Goal: Task Accomplishment & Management: Complete application form

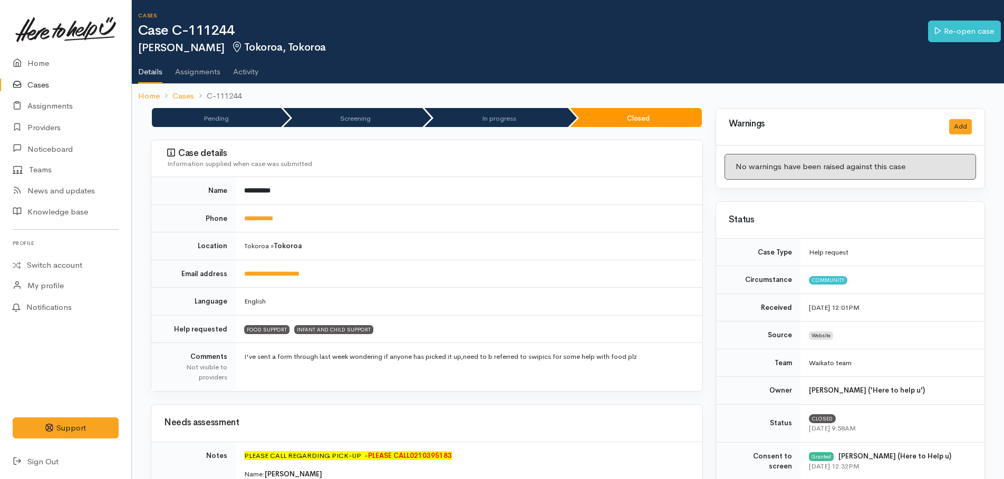
scroll to position [264, 0]
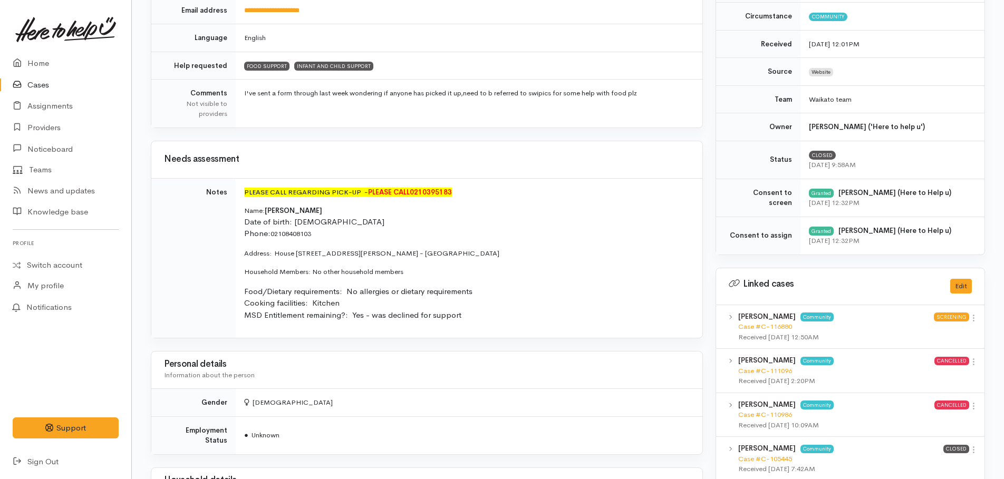
click at [537, 232] on p "Name: Ida Pihema Date of birth: 15/08/1990 Phone:  02108408103" at bounding box center [467, 223] width 446 height 34
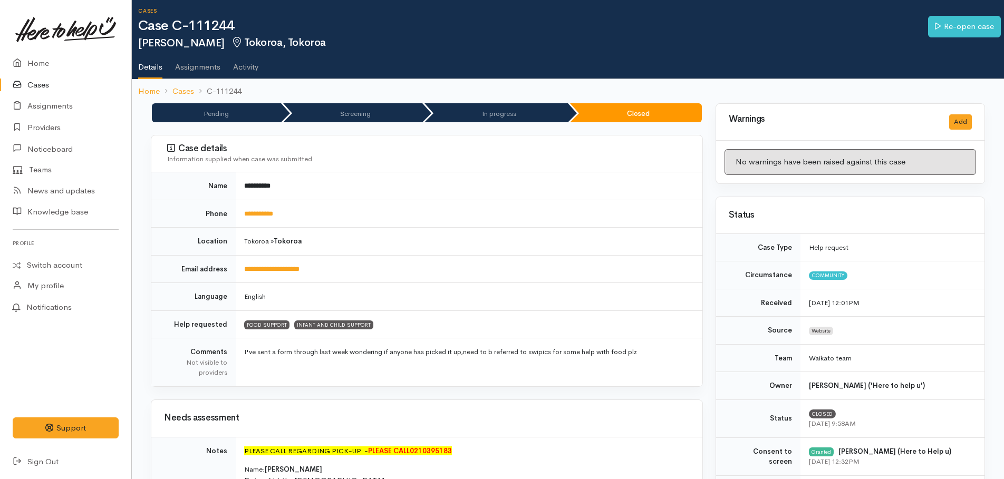
scroll to position [0, 0]
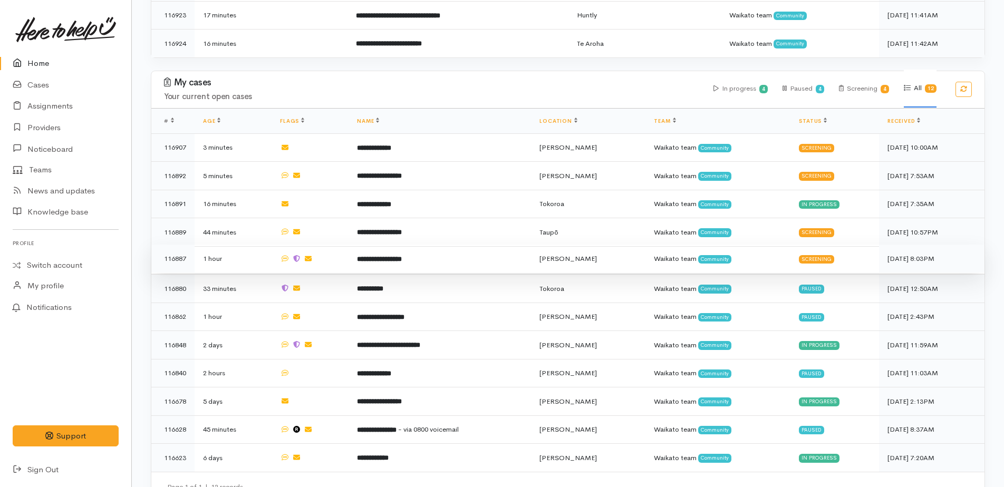
scroll to position [386, 0]
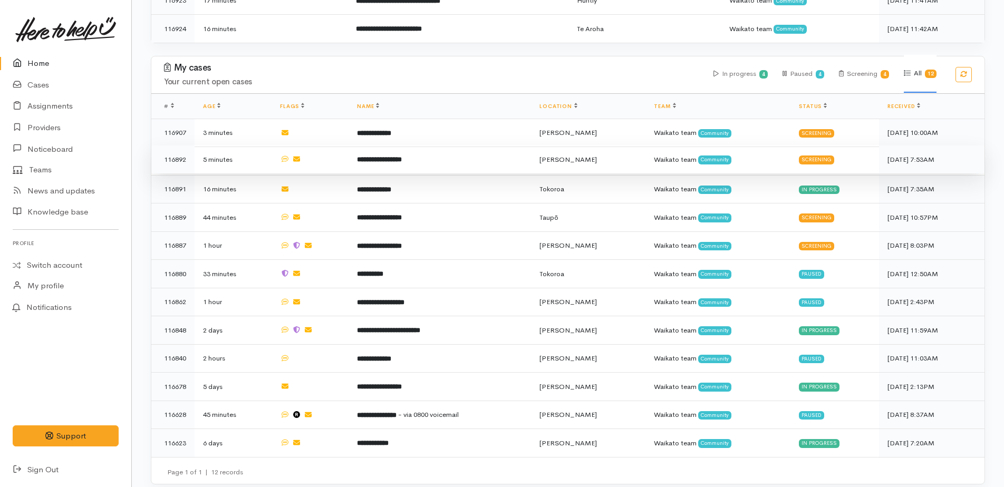
click at [389, 156] on b "**********" at bounding box center [379, 159] width 45 height 7
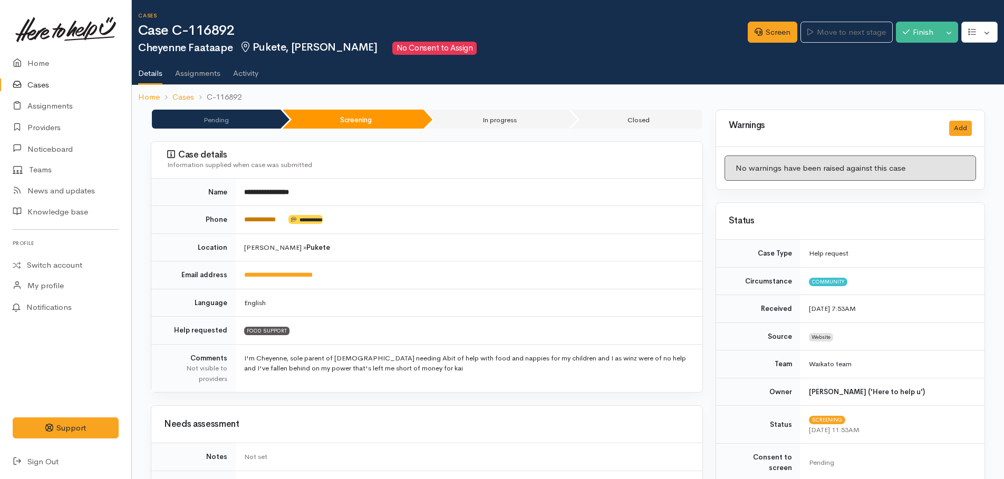
click at [276, 218] on link "**********" at bounding box center [260, 219] width 32 height 7
drag, startPoint x: 293, startPoint y: 216, endPoint x: 241, endPoint y: 221, distance: 51.4
click at [241, 221] on td "**********" at bounding box center [469, 220] width 467 height 28
drag, startPoint x: 241, startPoint y: 221, endPoint x: 255, endPoint y: 220, distance: 13.2
copy td "**********"
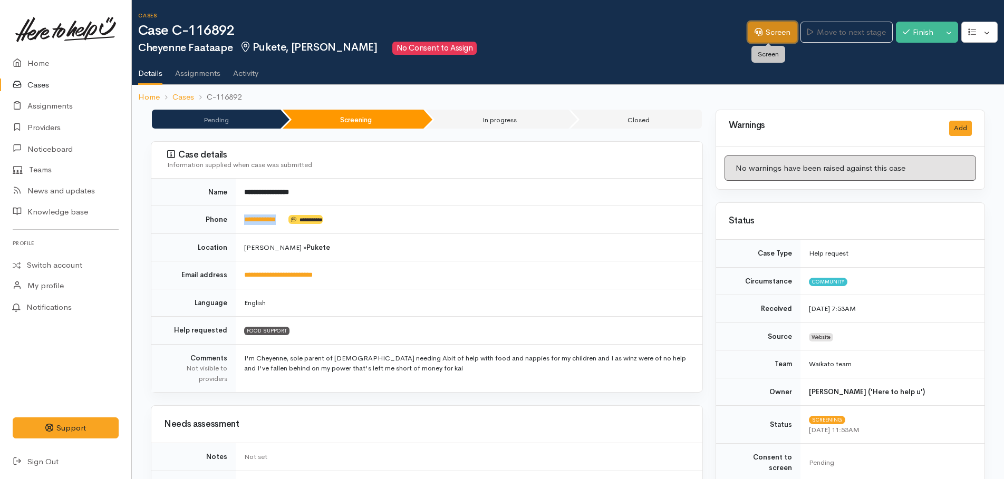
click at [763, 29] on link "Screen" at bounding box center [773, 33] width 50 height 22
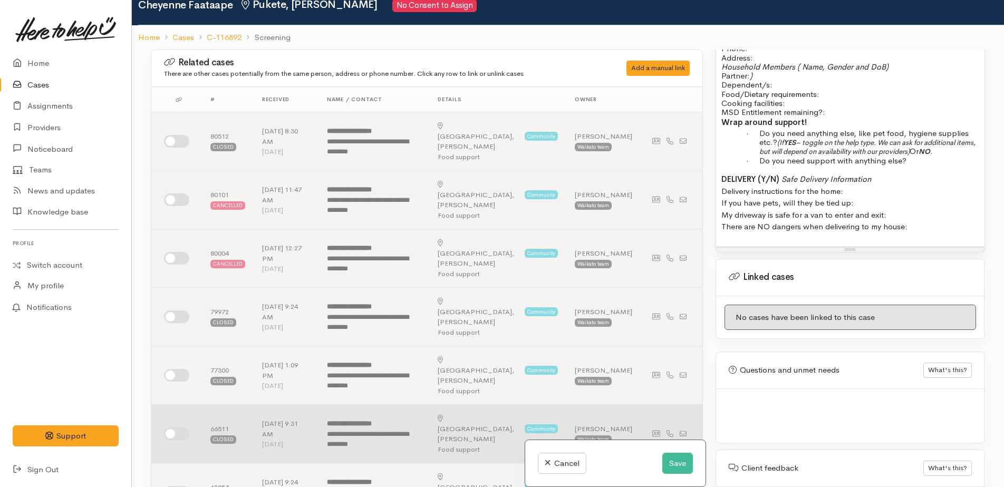
scroll to position [92, 0]
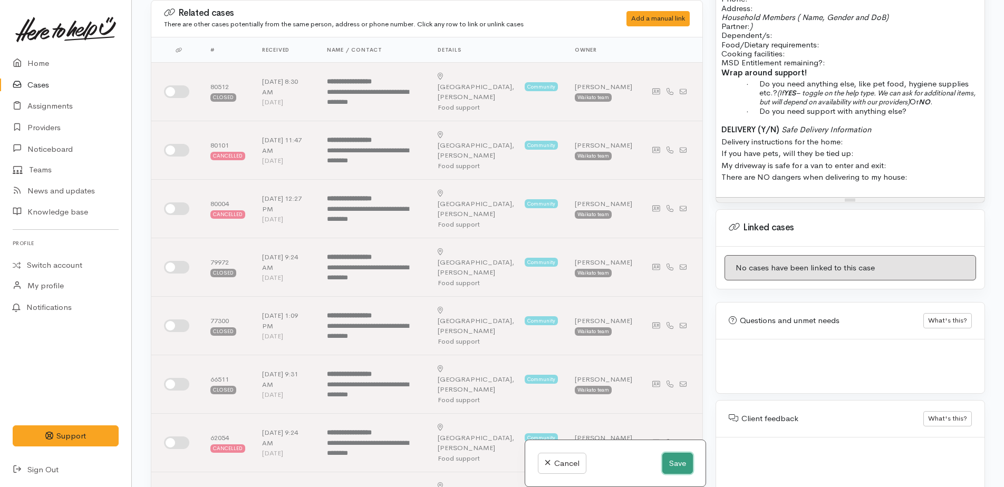
click at [674, 458] on button "Save" at bounding box center [677, 464] width 31 height 22
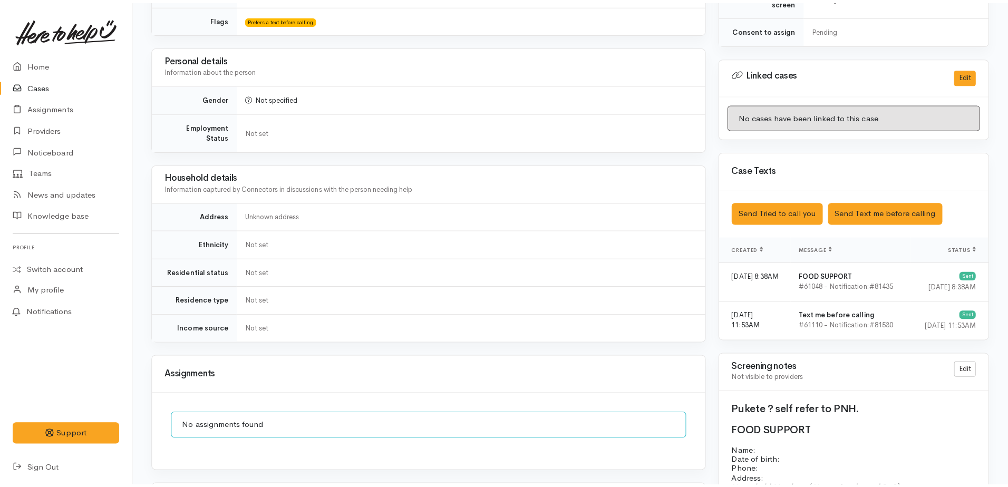
scroll to position [475, 0]
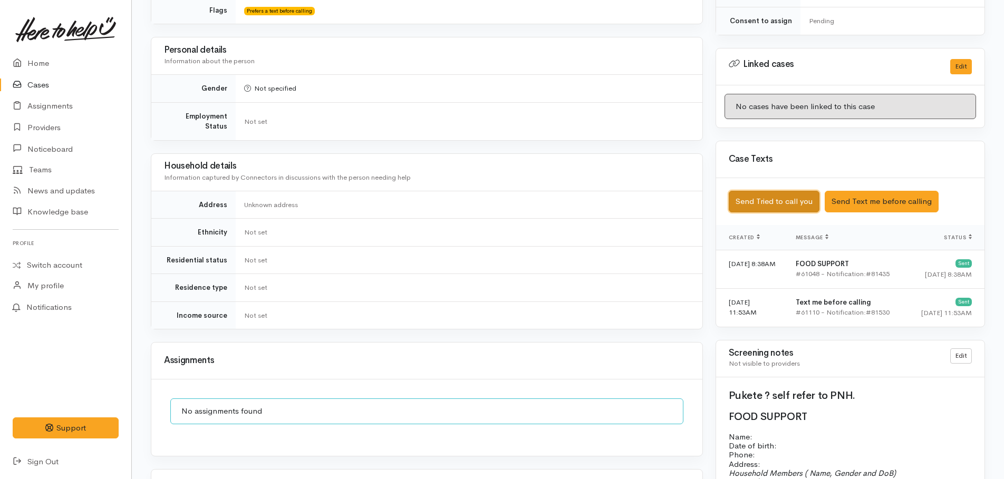
click at [780, 191] on button "Send Tried to call you" at bounding box center [774, 202] width 91 height 22
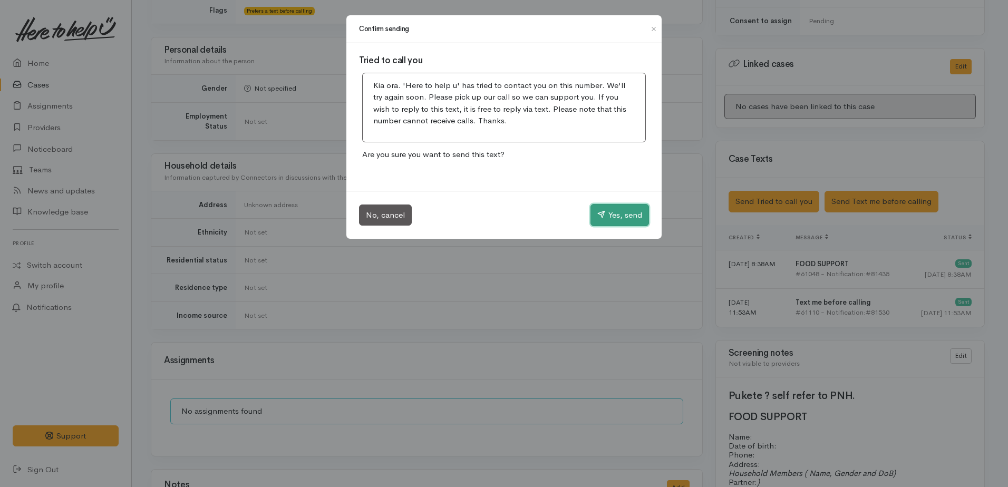
click at [623, 211] on button "Yes, send" at bounding box center [620, 215] width 59 height 22
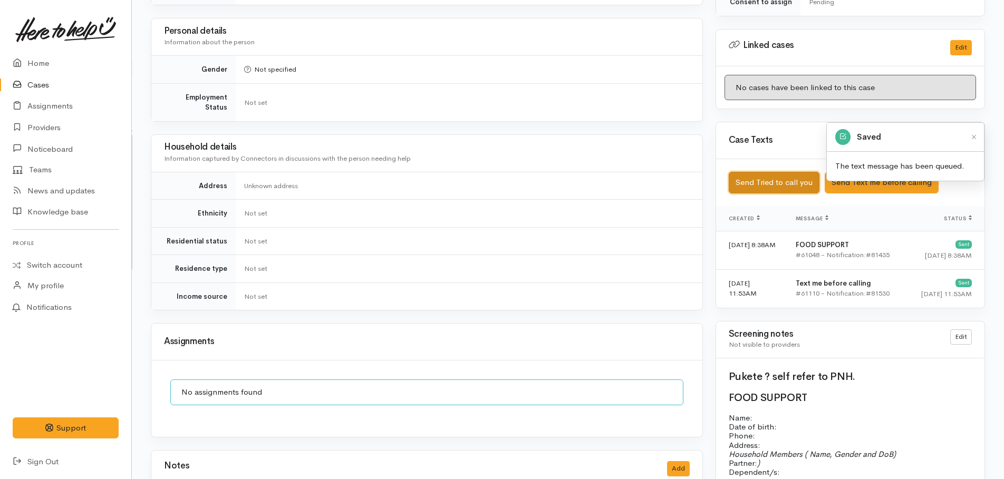
scroll to position [527, 0]
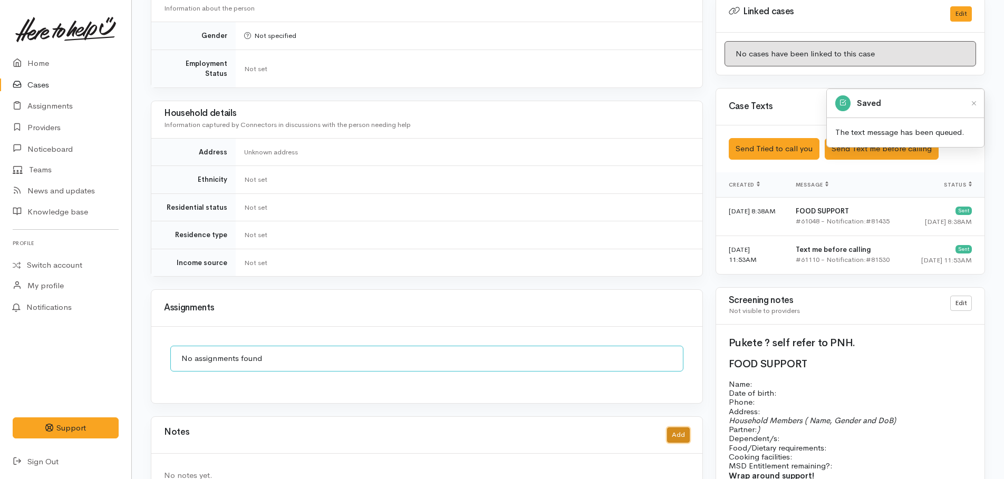
click at [679, 428] on button "Add" at bounding box center [678, 435] width 23 height 15
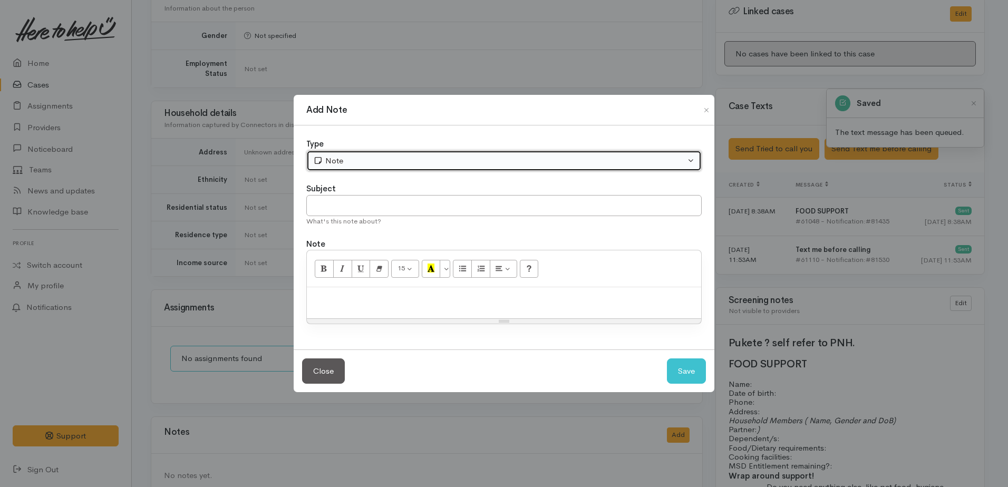
click at [357, 161] on div "Note" at bounding box center [499, 161] width 372 height 12
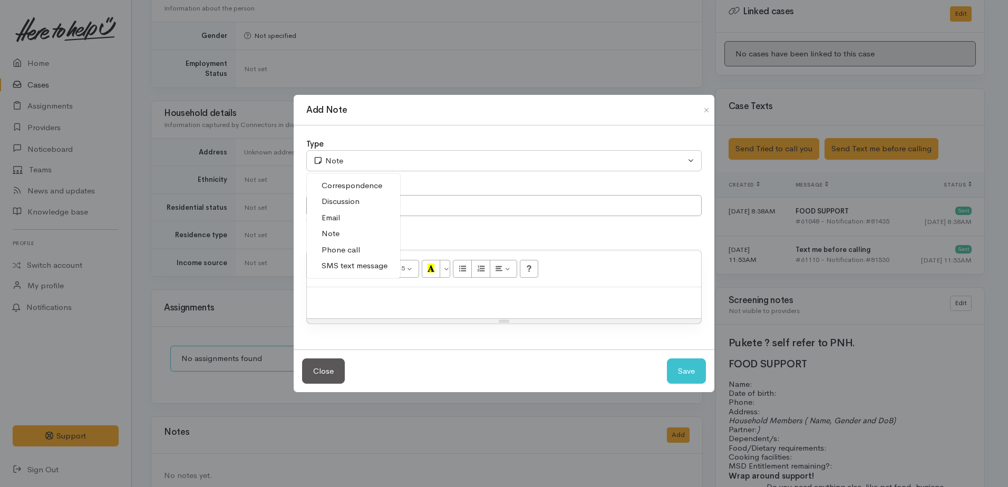
click at [345, 254] on span "Phone call" at bounding box center [341, 250] width 38 height 12
select select "3"
click at [359, 302] on p at bounding box center [504, 299] width 384 height 12
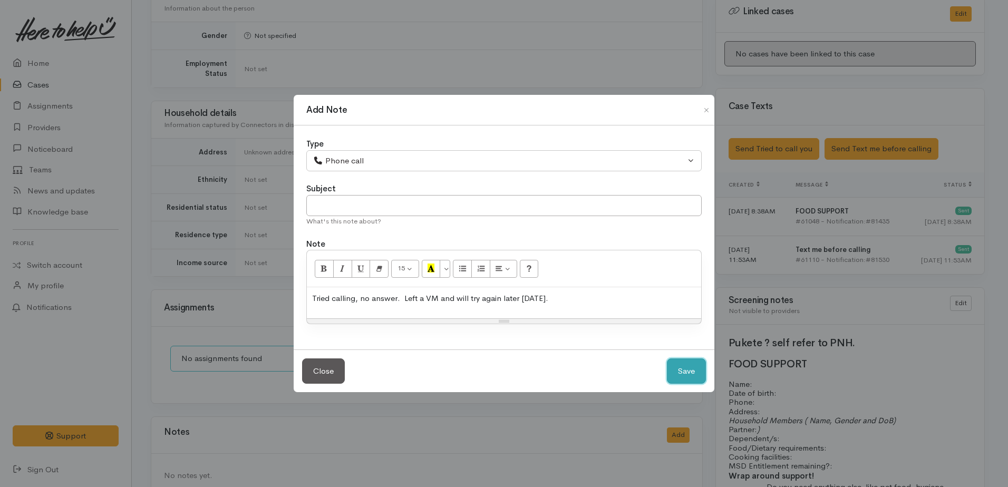
click at [688, 364] on button "Save" at bounding box center [686, 372] width 39 height 26
select select "1"
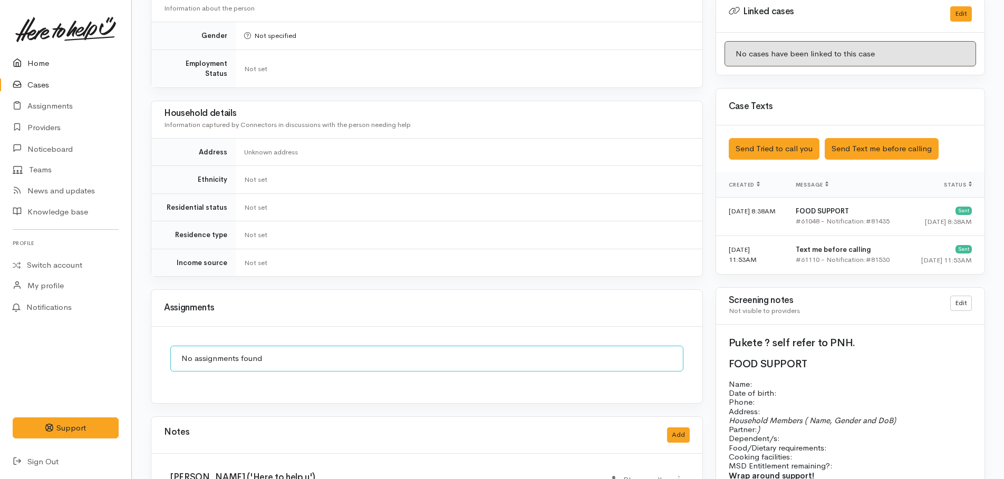
click at [28, 67] on link "Home" at bounding box center [65, 64] width 131 height 22
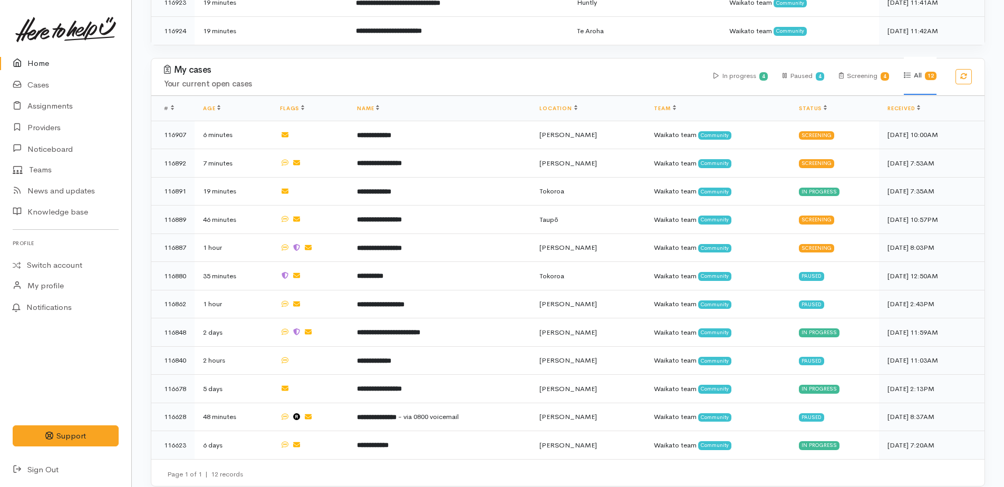
scroll to position [386, 0]
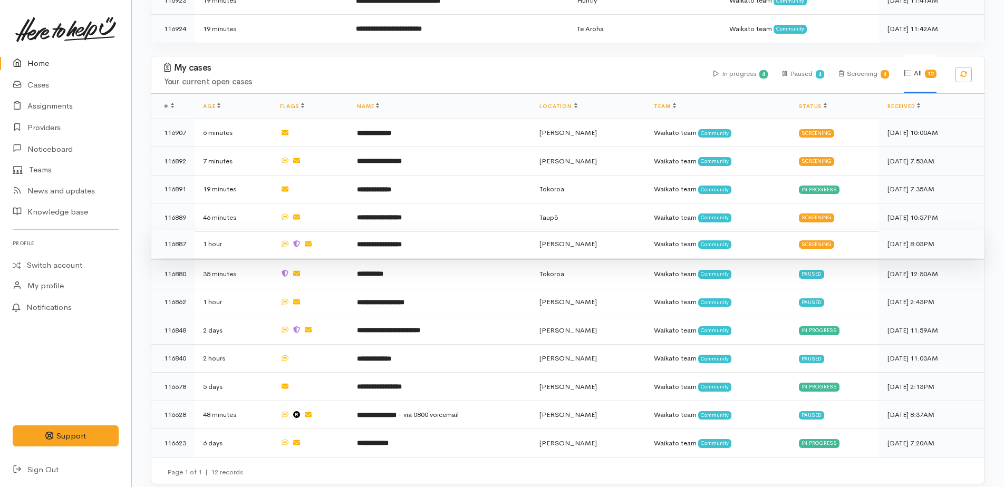
click at [388, 241] on b "**********" at bounding box center [379, 244] width 45 height 7
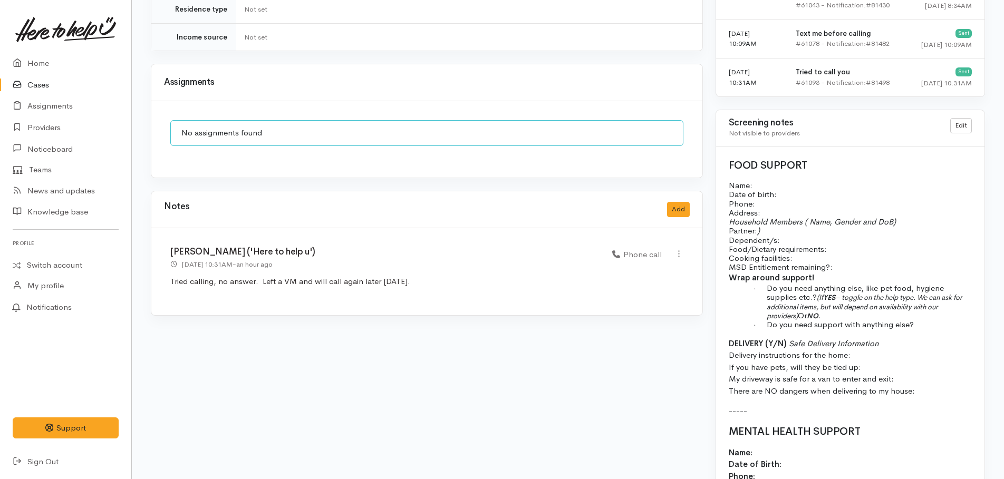
scroll to position [791, 0]
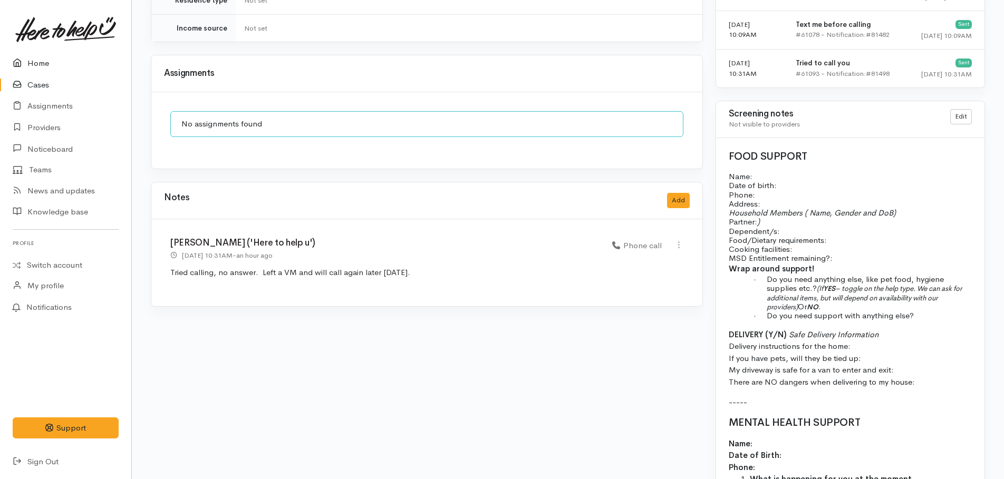
click at [36, 63] on link "Home" at bounding box center [65, 64] width 131 height 22
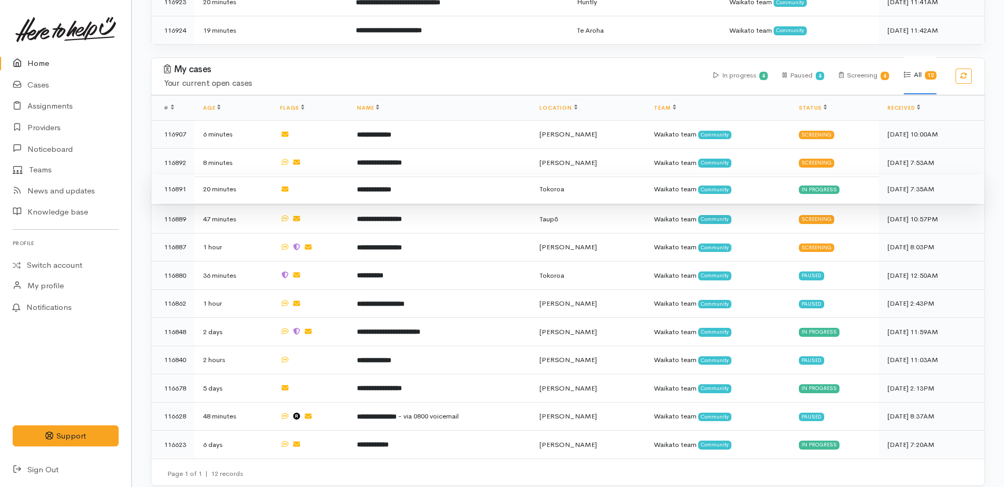
scroll to position [386, 0]
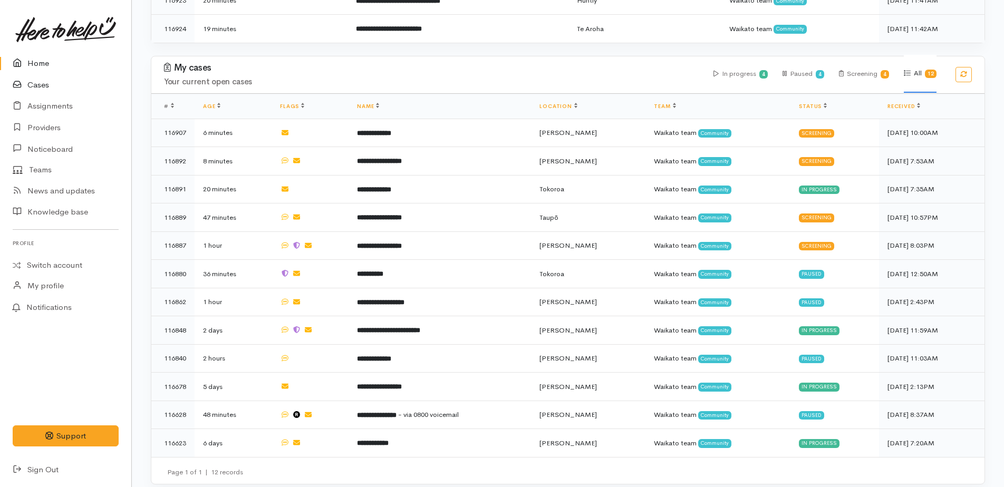
click at [33, 84] on link "Cases" at bounding box center [65, 85] width 131 height 22
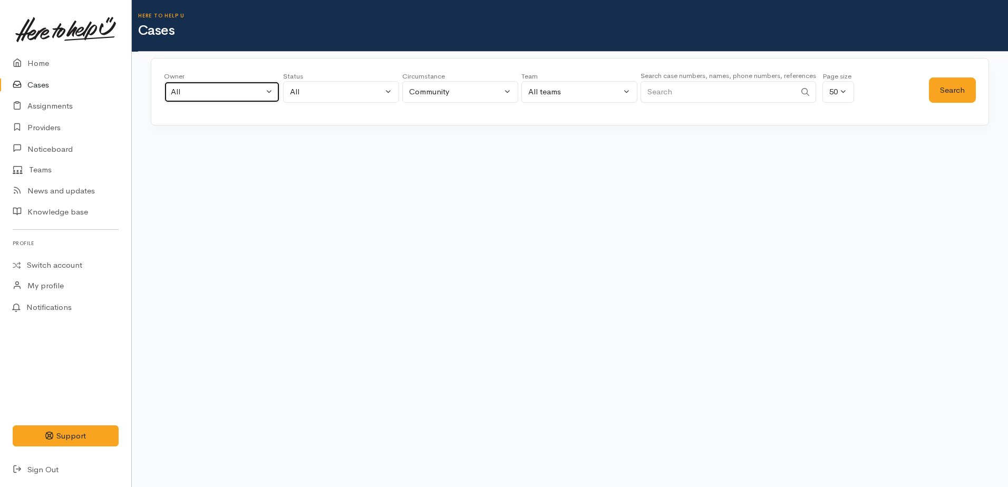
click at [183, 93] on div "All" at bounding box center [217, 92] width 93 height 12
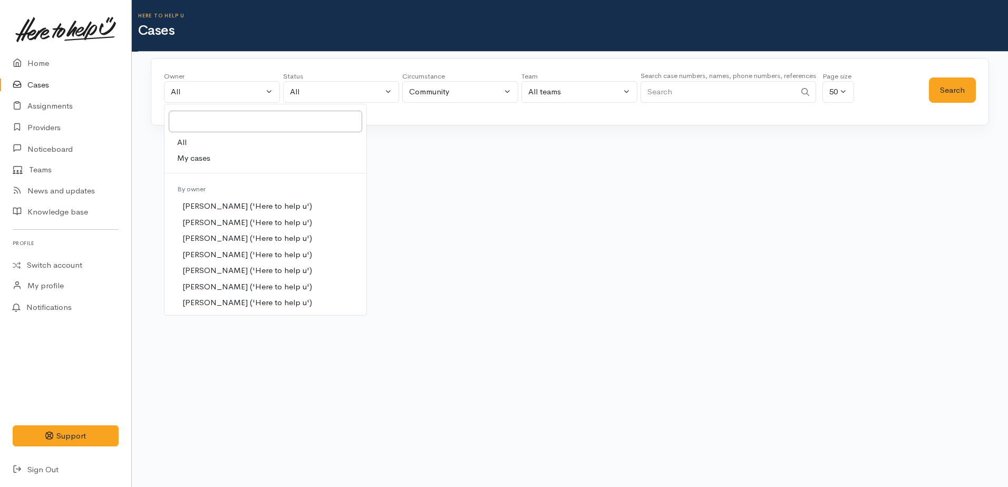
click at [181, 158] on span "My cases" at bounding box center [193, 158] width 33 height 12
select select "1759"
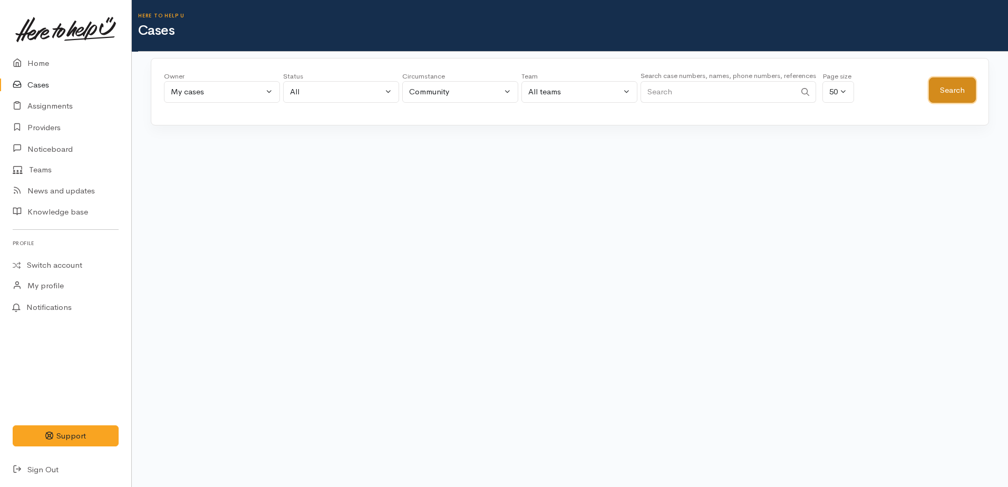
click at [946, 91] on button "Search" at bounding box center [952, 91] width 47 height 26
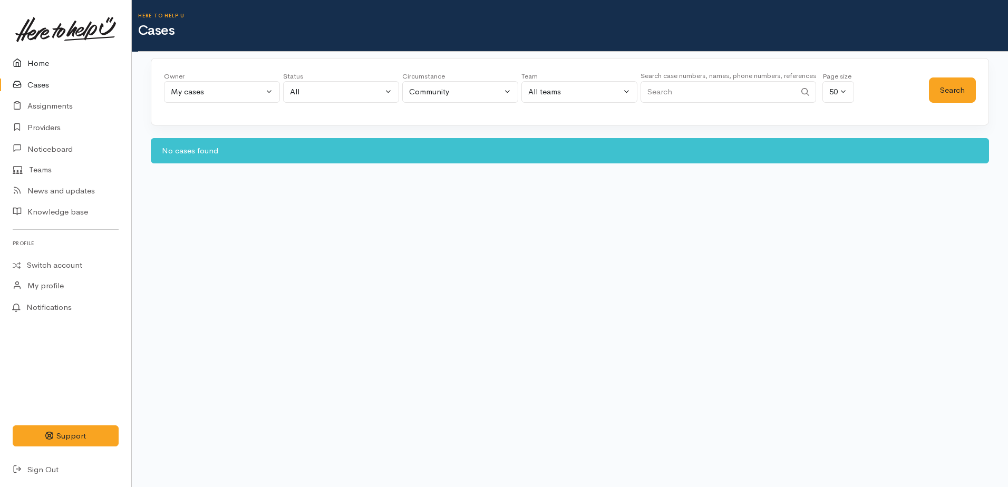
click at [37, 65] on link "Home" at bounding box center [65, 64] width 131 height 22
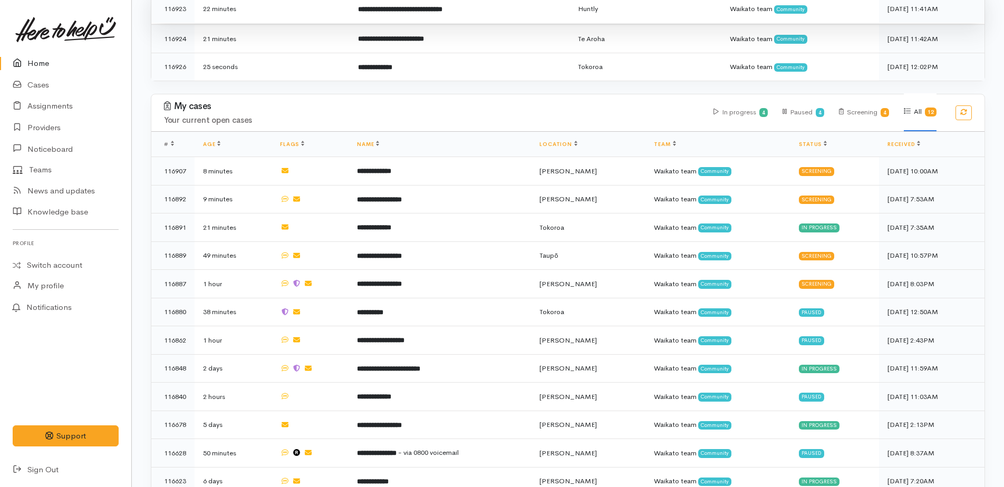
scroll to position [414, 0]
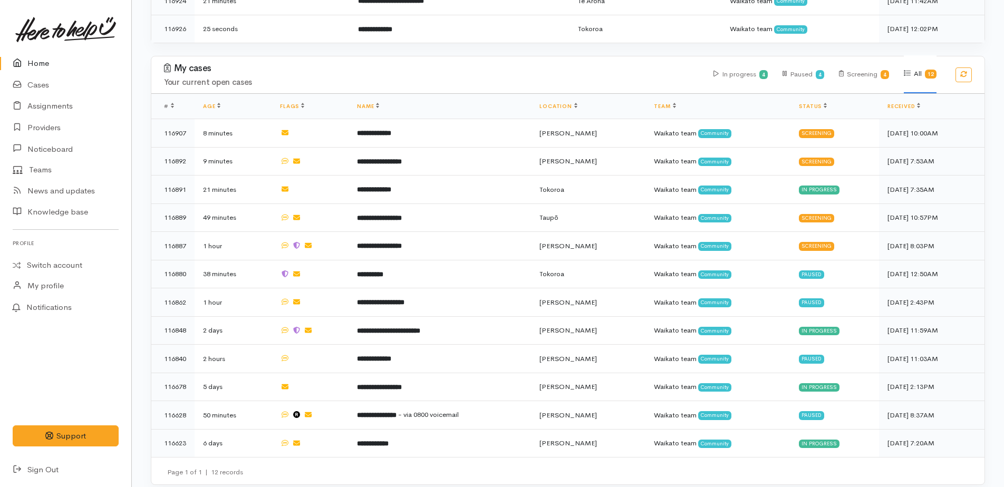
click at [37, 66] on link "Home" at bounding box center [65, 64] width 131 height 22
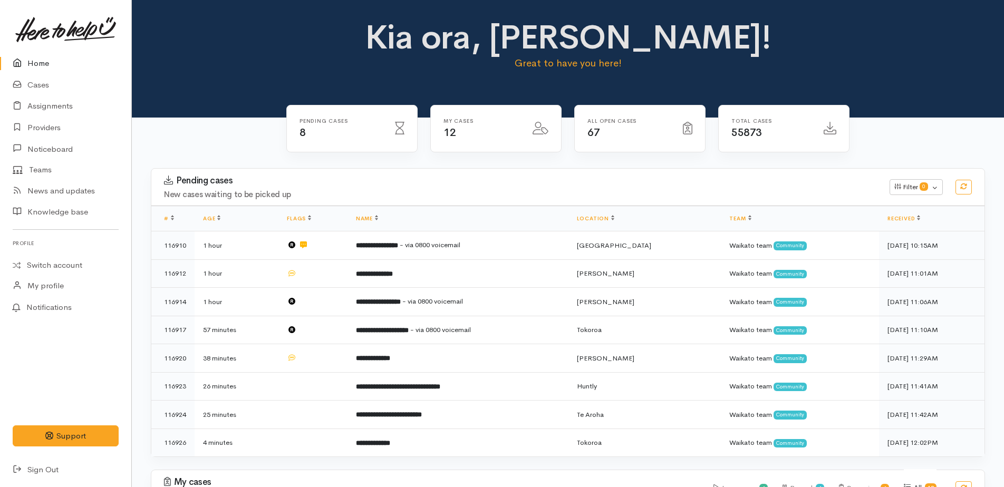
scroll to position [53, 0]
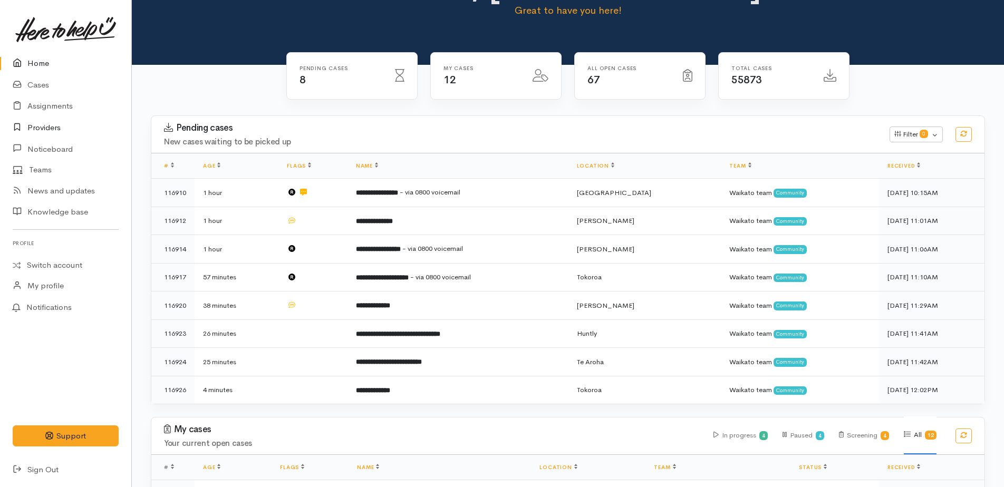
click at [51, 127] on link "Providers" at bounding box center [65, 128] width 131 height 22
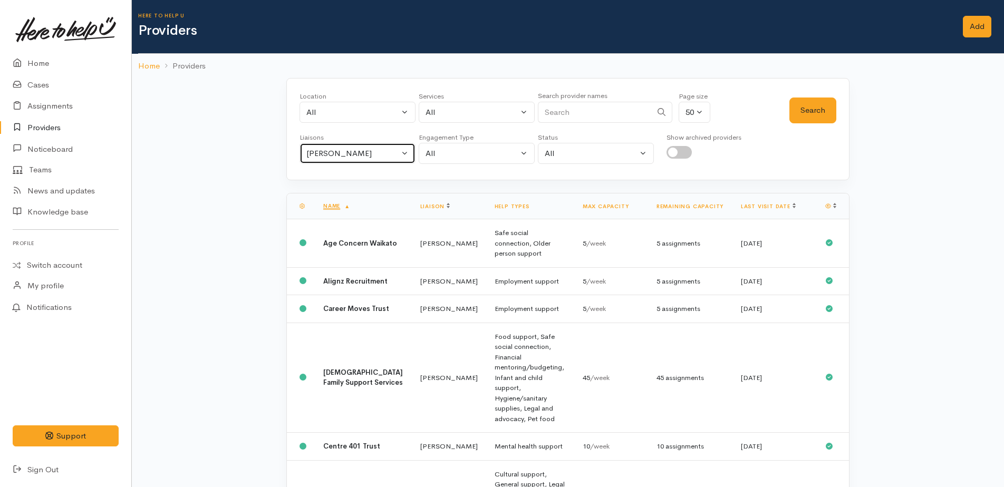
click at [338, 152] on div "Kyleigh Pike" at bounding box center [352, 154] width 93 height 12
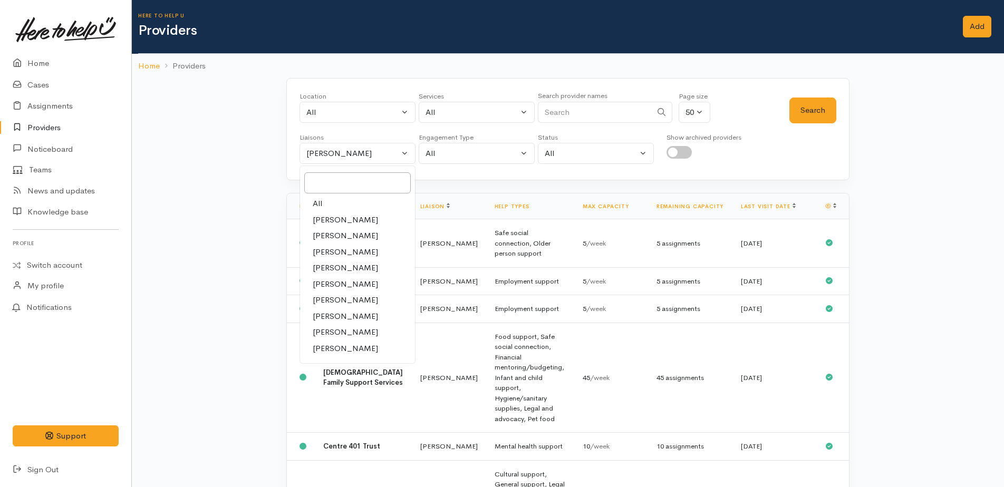
click at [316, 206] on span "All" at bounding box center [317, 204] width 9 height 12
select select "null"
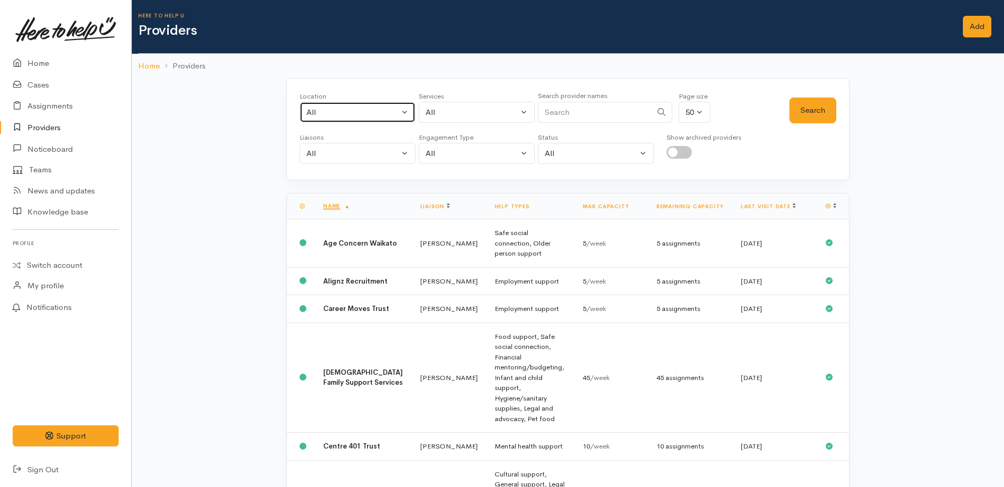
click at [328, 113] on div "All" at bounding box center [352, 113] width 93 height 12
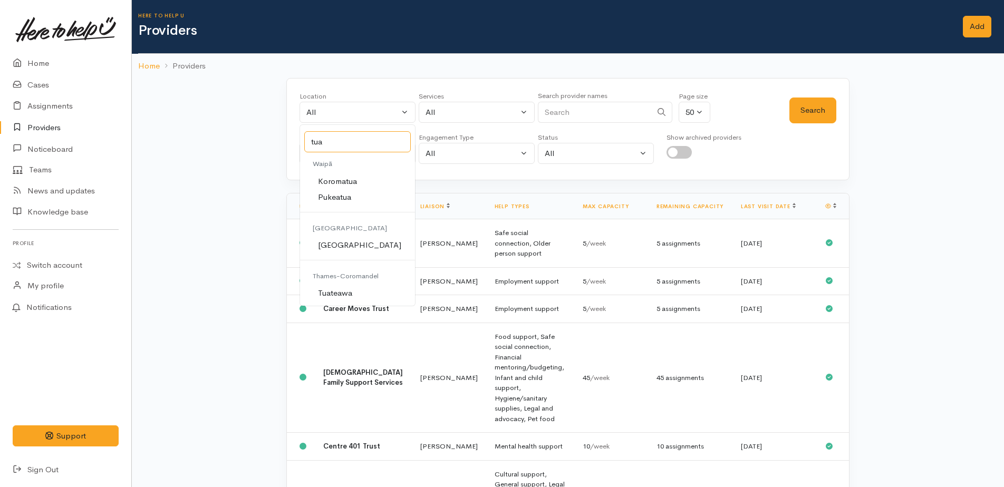
type input "tua"
click at [321, 240] on span "[GEOGRAPHIC_DATA]" at bounding box center [359, 245] width 83 height 12
select select "164"
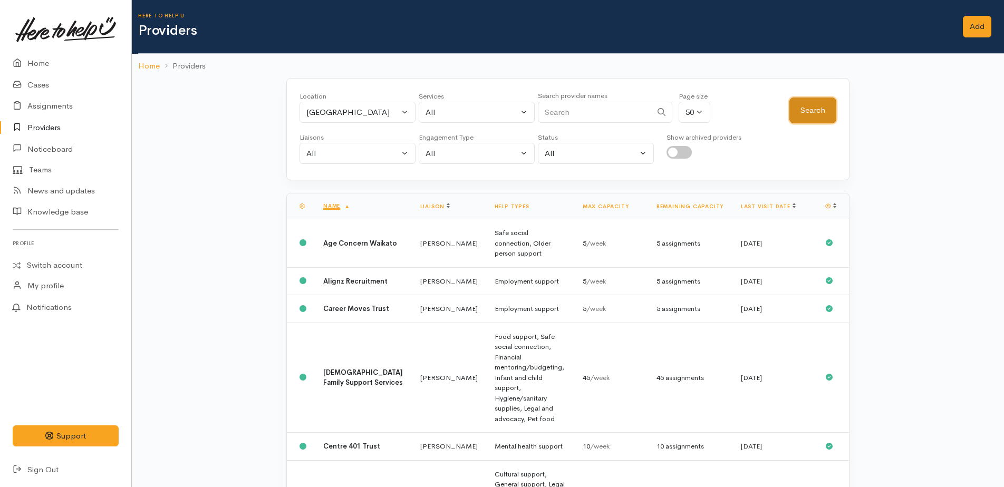
click at [821, 113] on button "Search" at bounding box center [812, 111] width 47 height 26
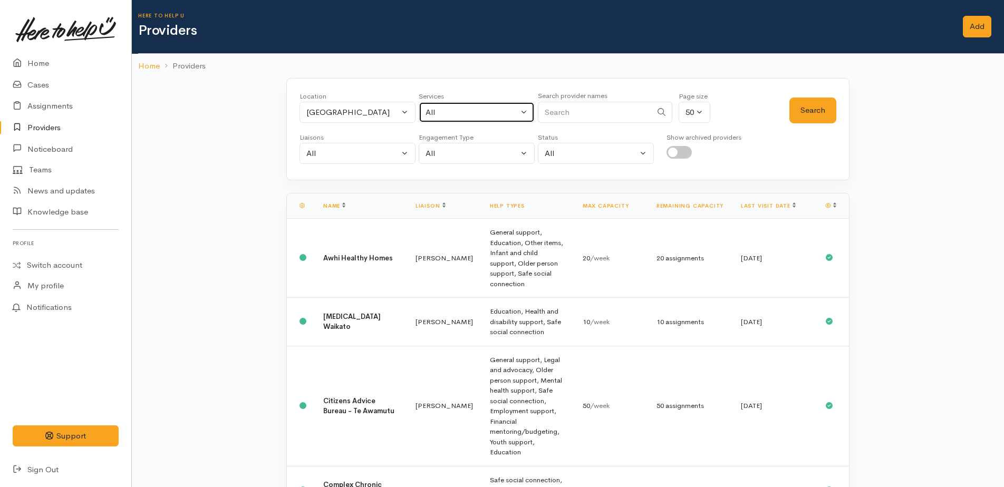
click at [476, 110] on div "All" at bounding box center [471, 113] width 93 height 12
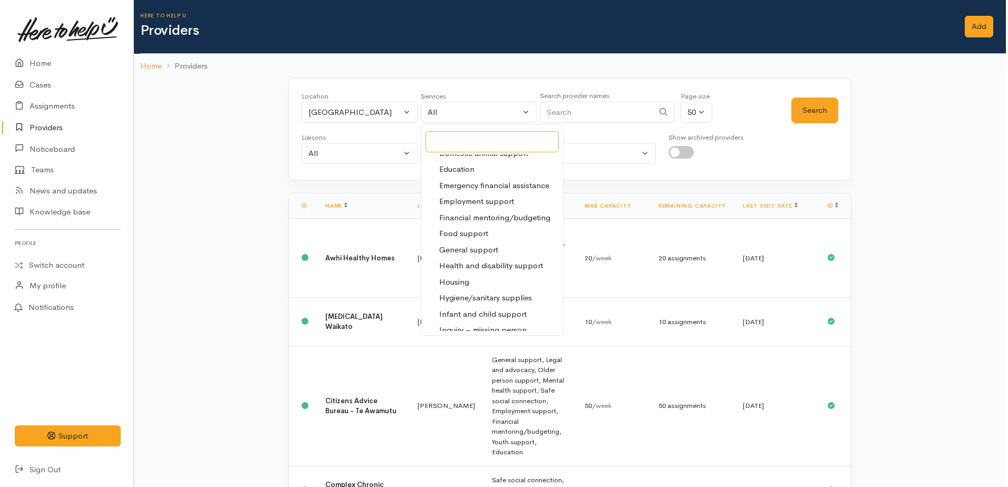
scroll to position [158, 0]
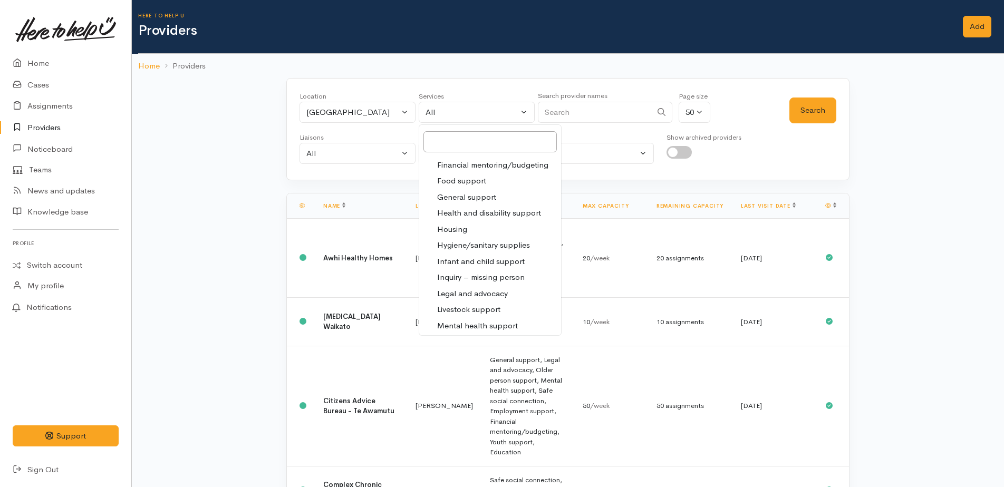
click at [463, 184] on span "Food support" at bounding box center [461, 181] width 49 height 12
select select "3"
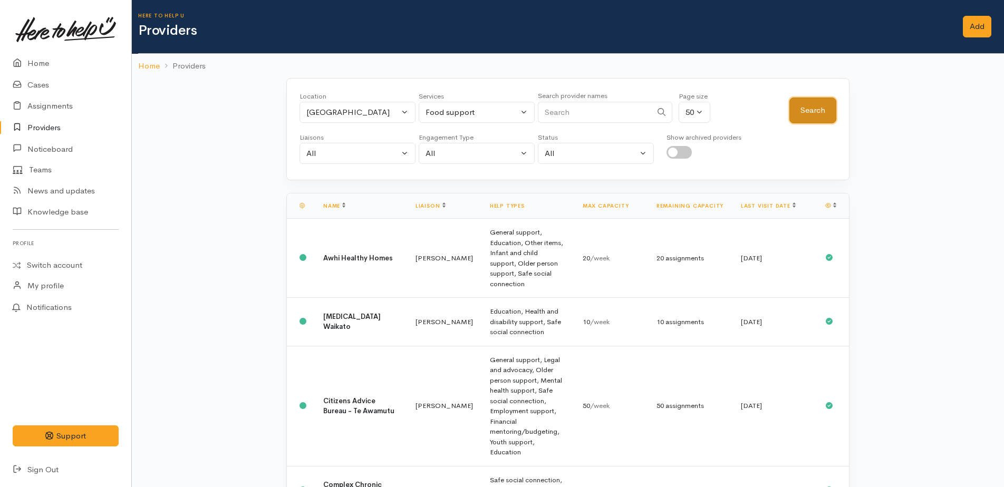
click at [808, 118] on button "Search" at bounding box center [812, 111] width 47 height 26
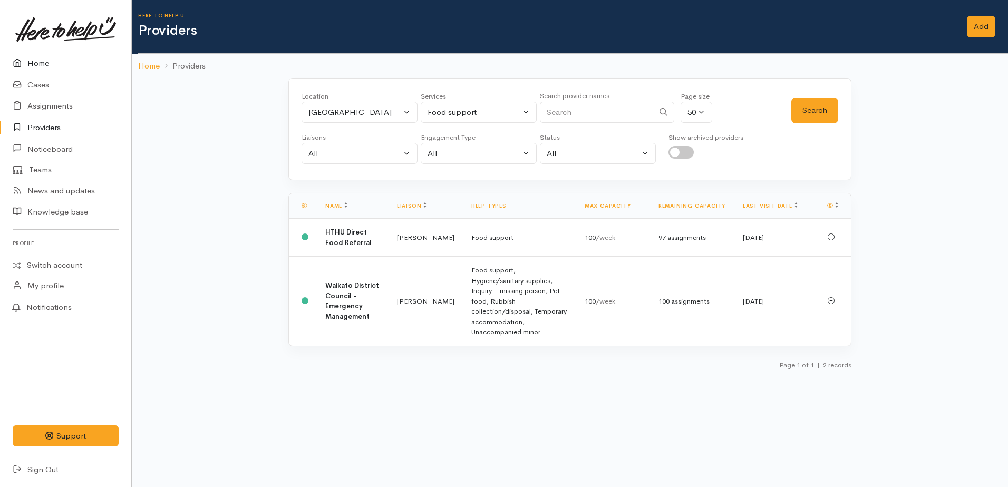
click at [39, 64] on link "Home" at bounding box center [65, 64] width 131 height 22
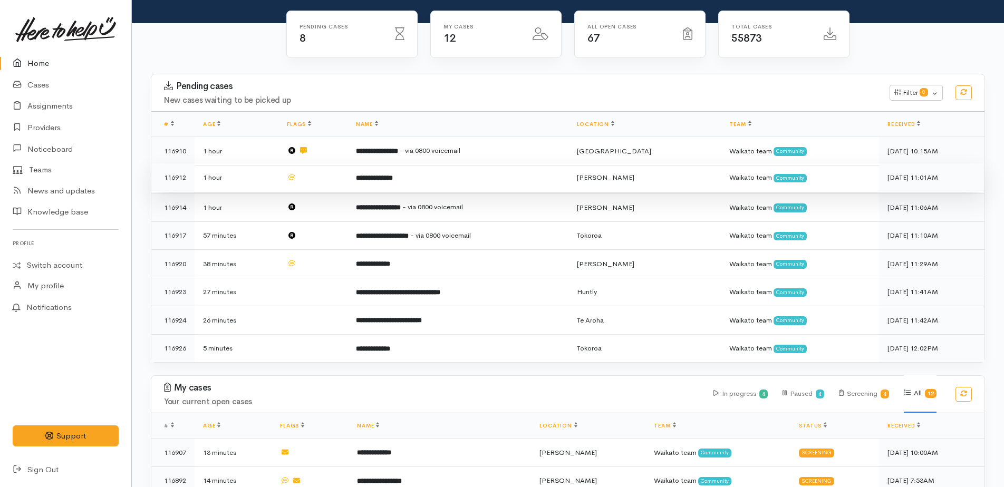
scroll to position [105, 0]
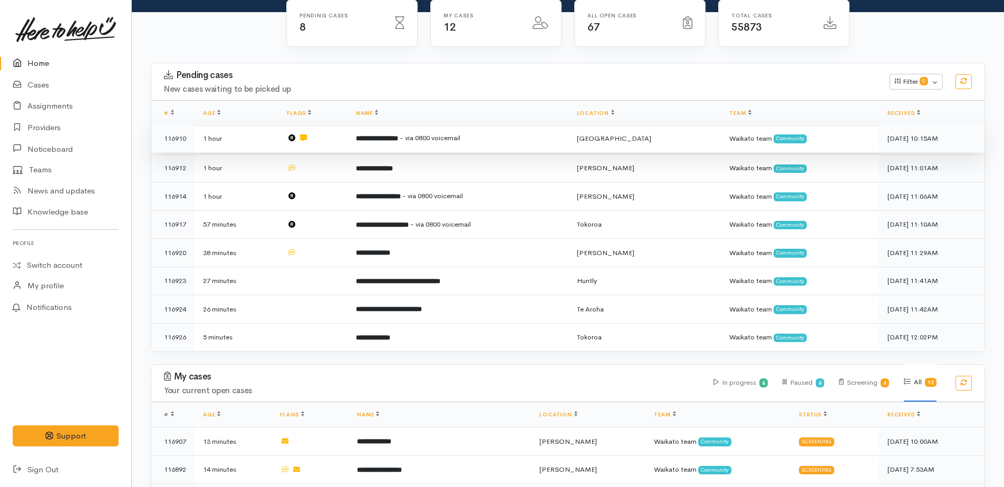
click at [432, 139] on span "- via 0800 voicemail" at bounding box center [430, 137] width 61 height 9
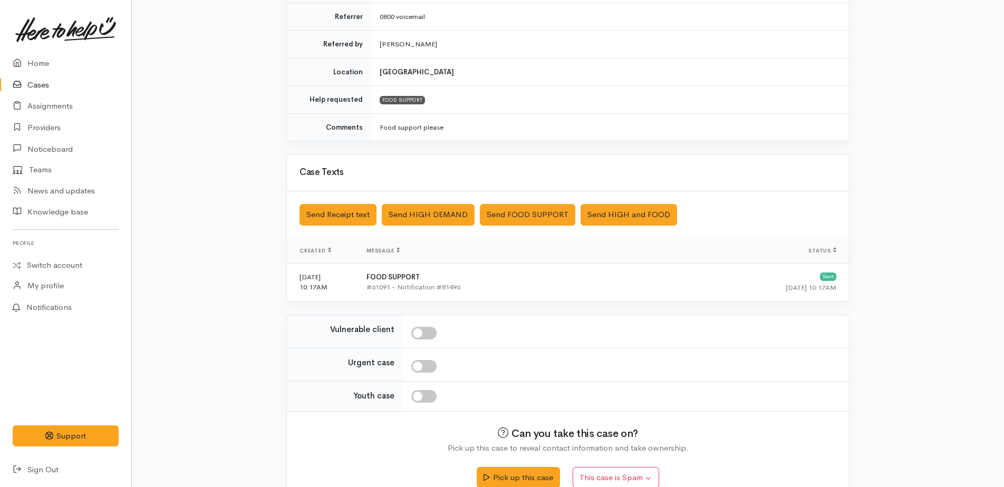
scroll to position [230, 0]
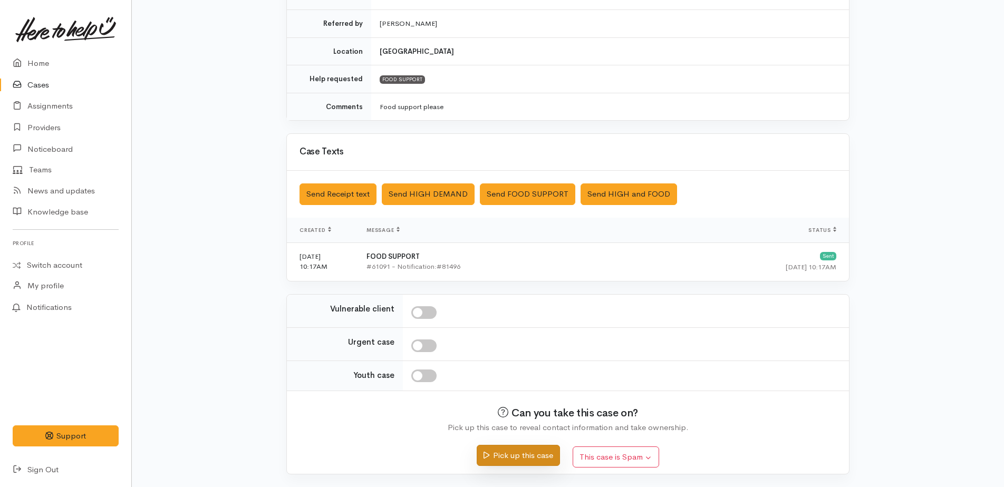
click at [526, 450] on button "Pick up this case" at bounding box center [518, 456] width 83 height 22
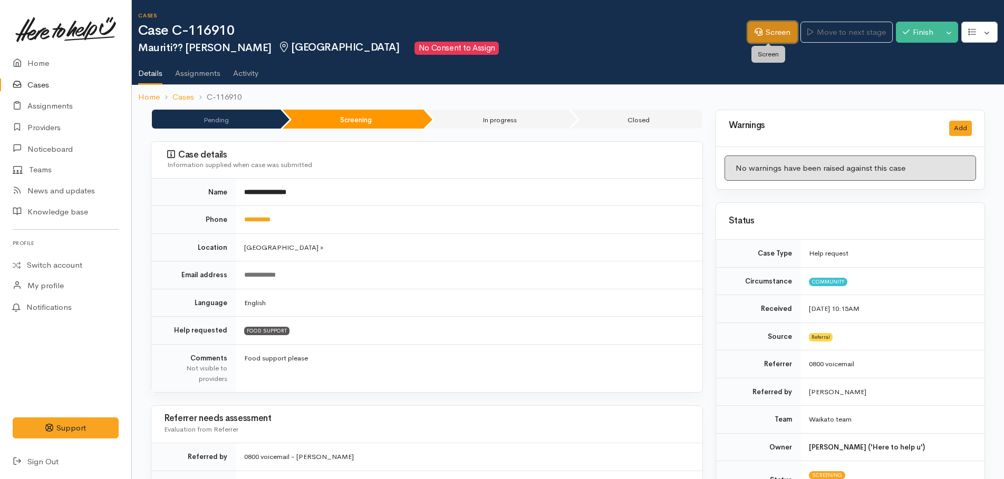
click at [772, 32] on link "Screen" at bounding box center [773, 33] width 50 height 22
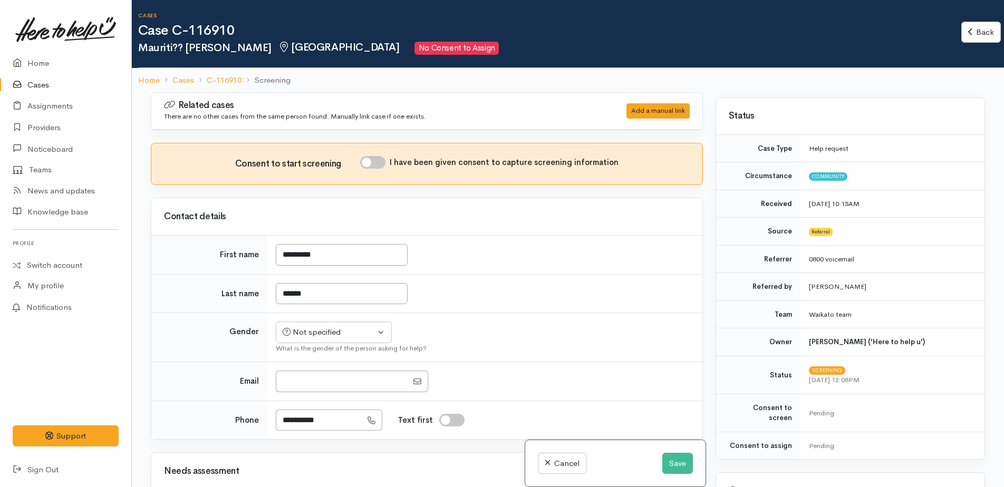
scroll to position [316, 0]
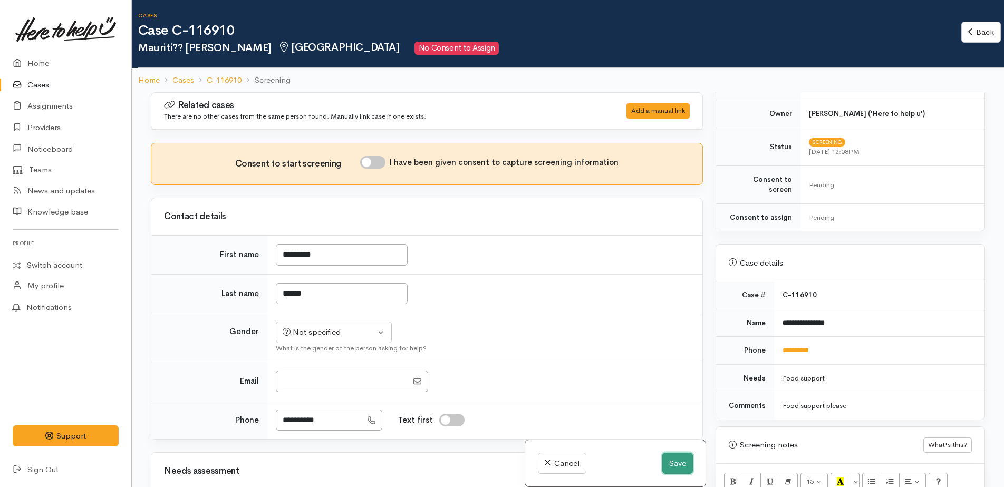
click at [672, 462] on button "Save" at bounding box center [677, 464] width 31 height 22
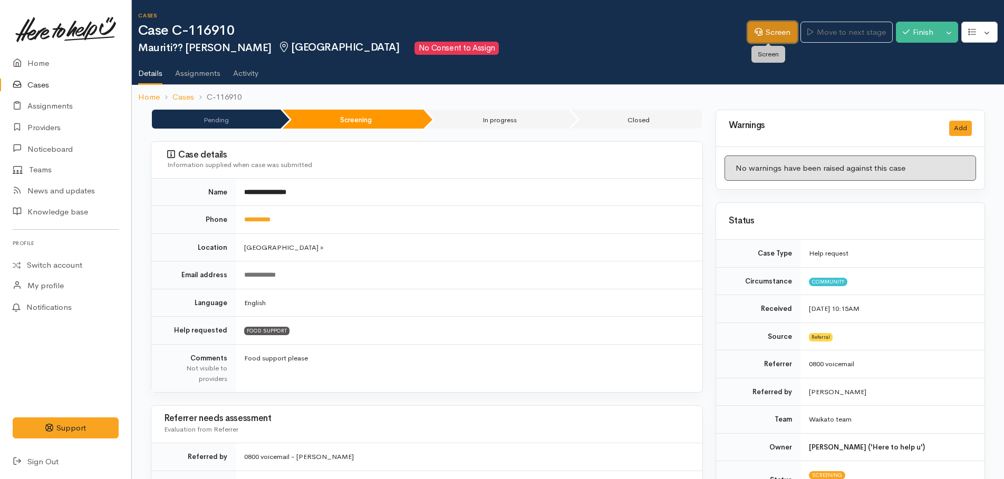
click at [763, 27] on link "Screen" at bounding box center [773, 33] width 50 height 22
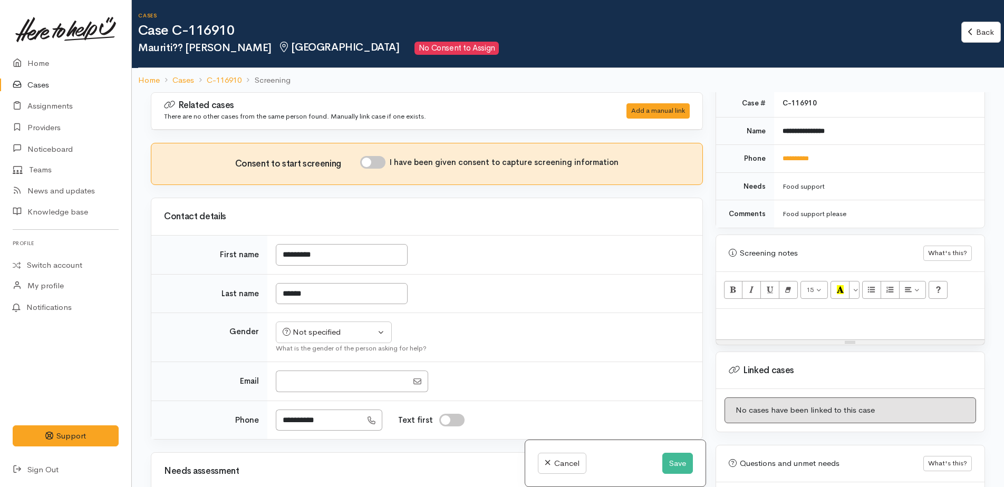
scroll to position [559, 0]
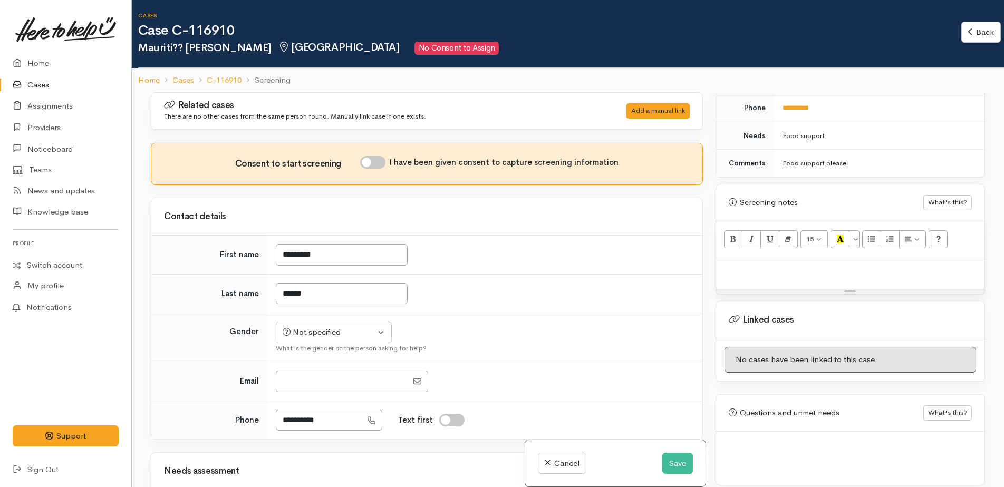
paste div
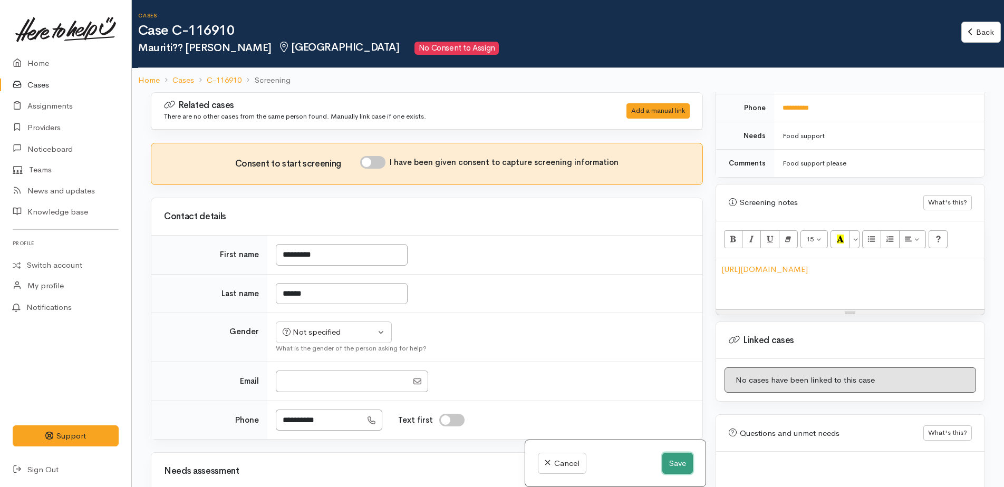
click at [667, 459] on button "Save" at bounding box center [677, 464] width 31 height 22
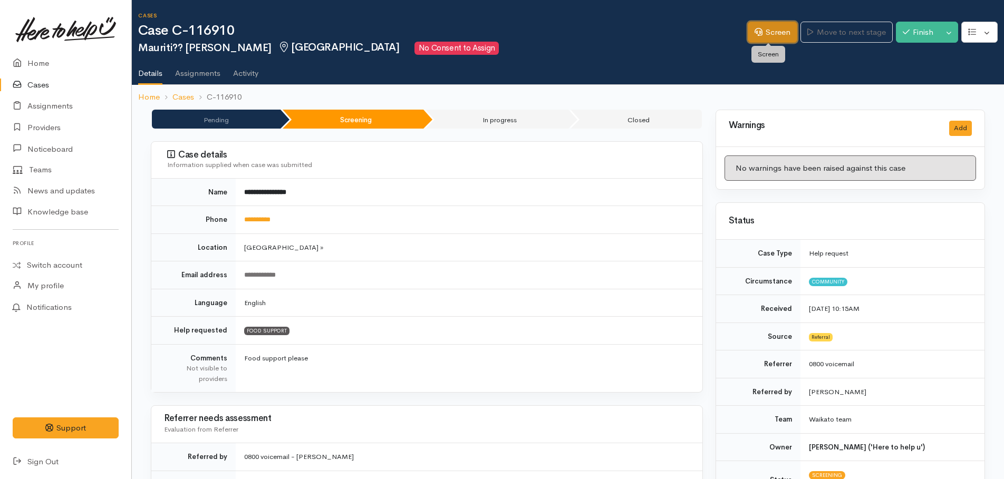
drag, startPoint x: 761, startPoint y: 24, endPoint x: 762, endPoint y: 35, distance: 11.1
click at [761, 24] on link "Screen" at bounding box center [773, 33] width 50 height 22
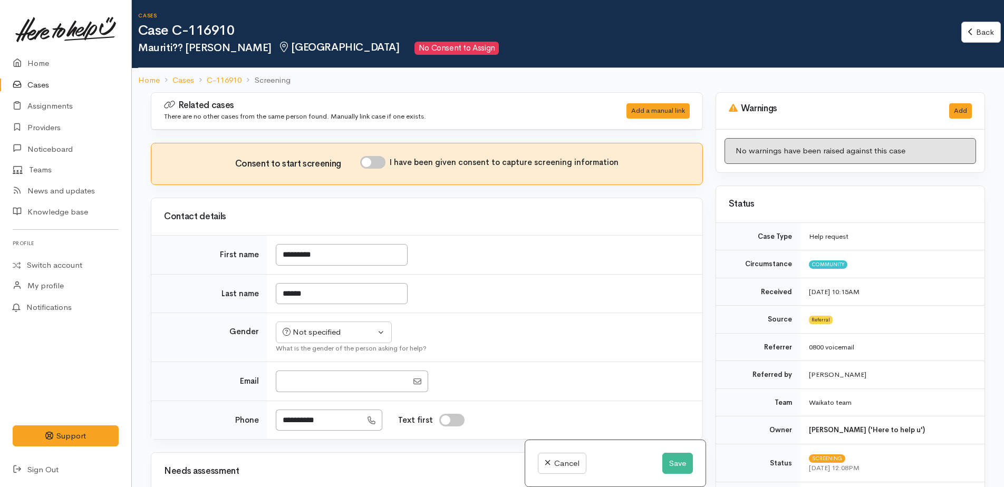
scroll to position [579, 0]
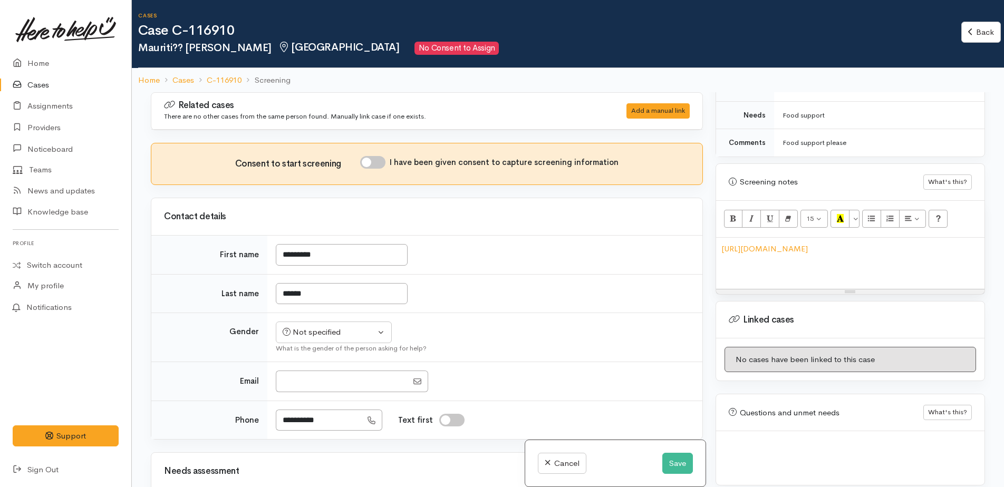
paste div
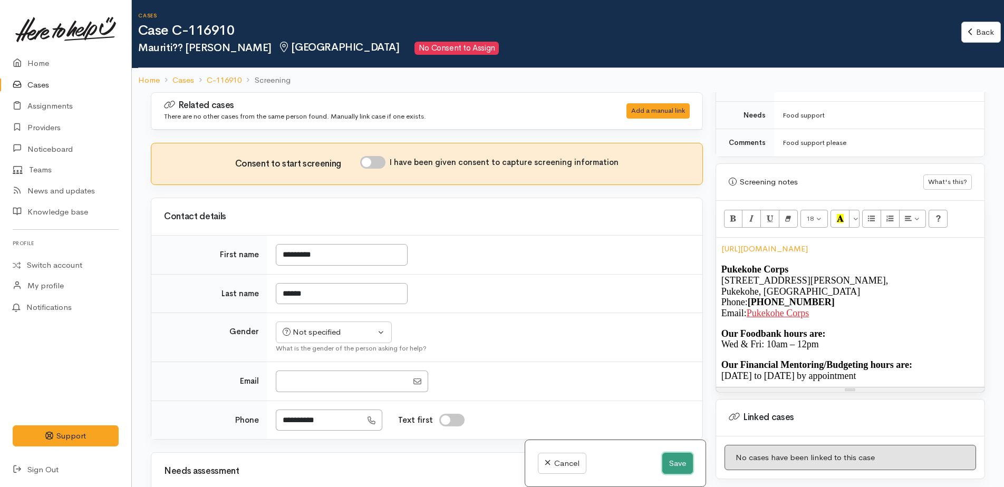
click at [664, 468] on button "Save" at bounding box center [677, 464] width 31 height 22
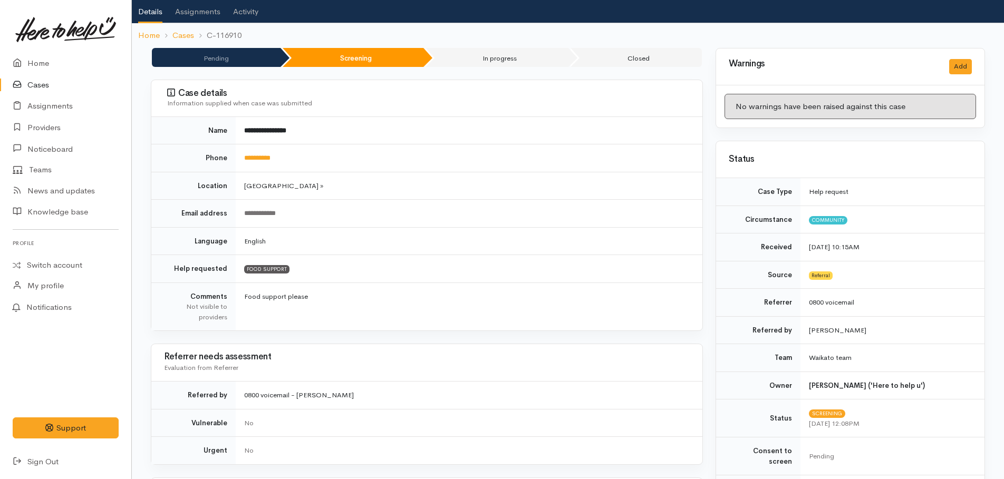
scroll to position [158, 0]
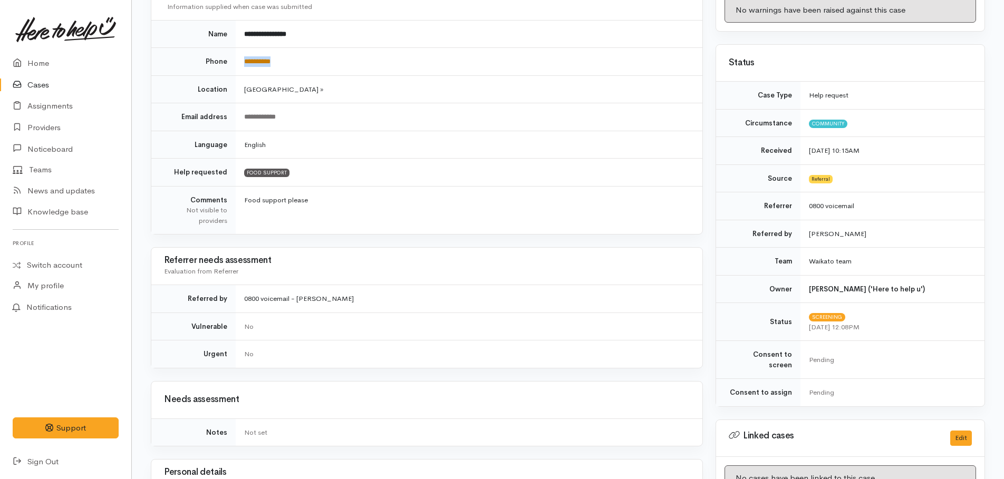
drag, startPoint x: 294, startPoint y: 59, endPoint x: 246, endPoint y: 57, distance: 48.6
click at [246, 57] on td "**********" at bounding box center [469, 62] width 467 height 28
drag, startPoint x: 246, startPoint y: 57, endPoint x: 252, endPoint y: 61, distance: 7.3
copy link "**********"
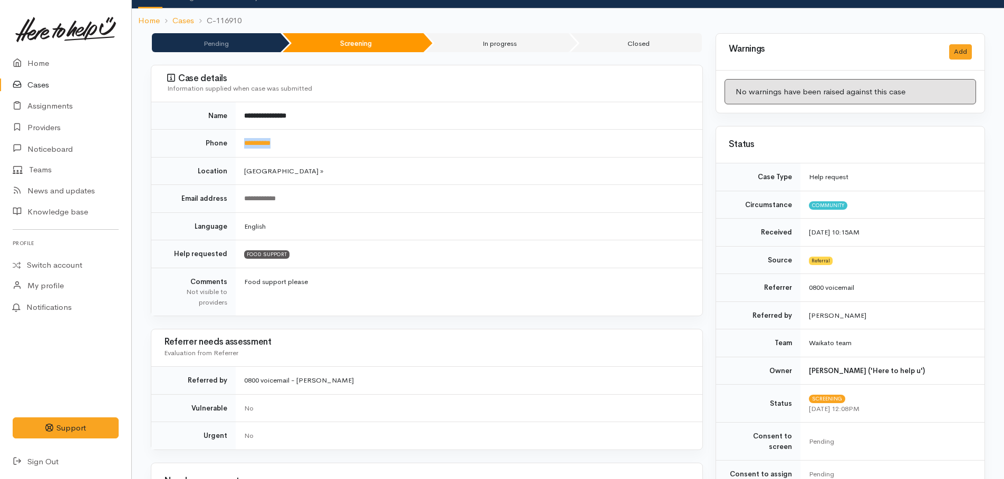
scroll to position [0, 0]
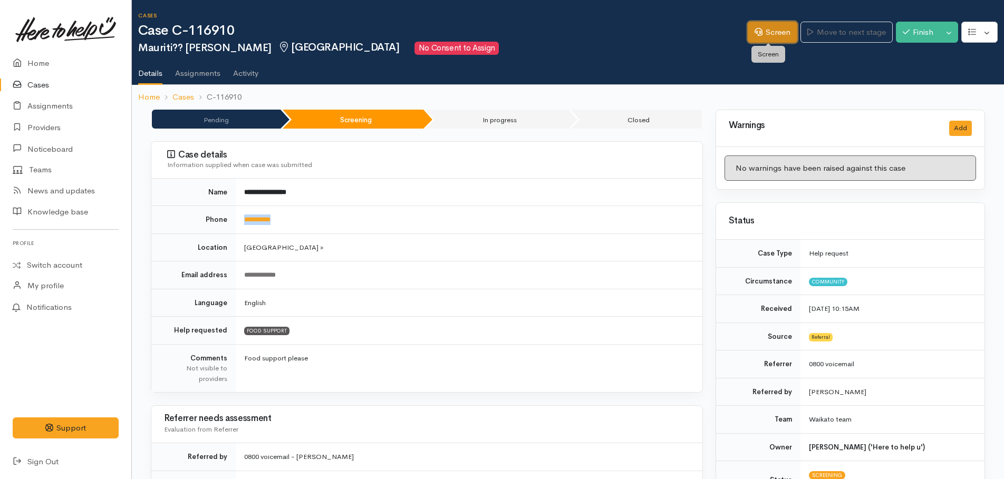
click at [775, 34] on link "Screen" at bounding box center [773, 33] width 50 height 22
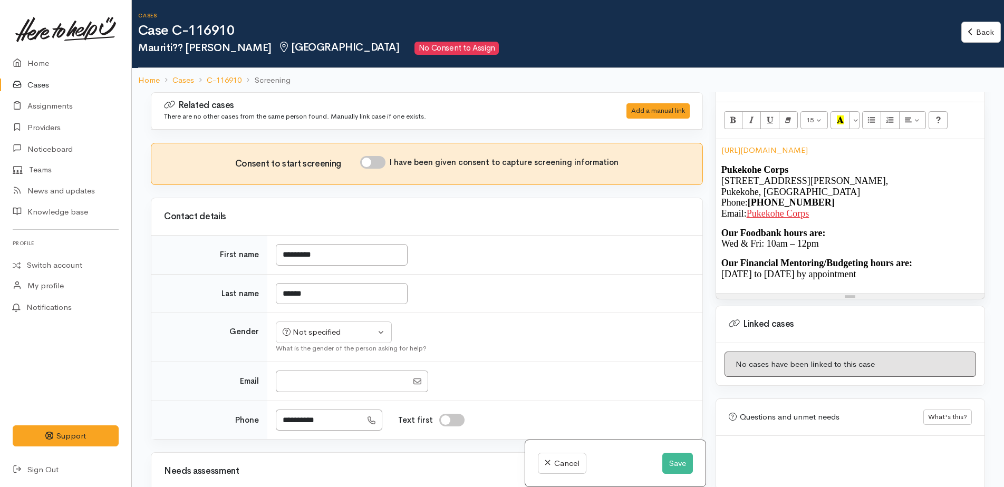
scroll to position [682, 0]
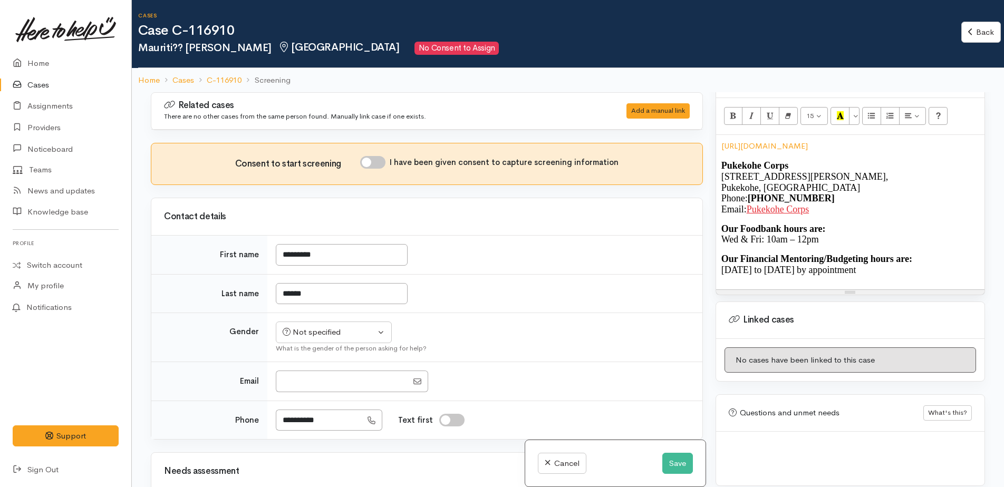
click at [718, 135] on div "[URL][DOMAIN_NAME] Pukekohe Corps [STREET_ADDRESS][PERSON_NAME] Phone: [PHONE_N…" at bounding box center [850, 212] width 268 height 154
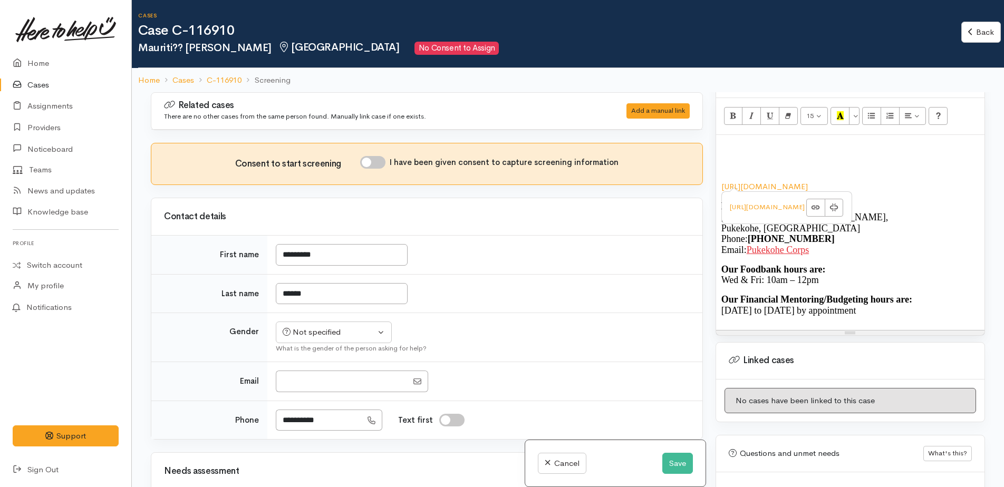
click at [721, 140] on p at bounding box center [850, 146] width 258 height 12
click at [673, 466] on button "Save" at bounding box center [677, 464] width 31 height 22
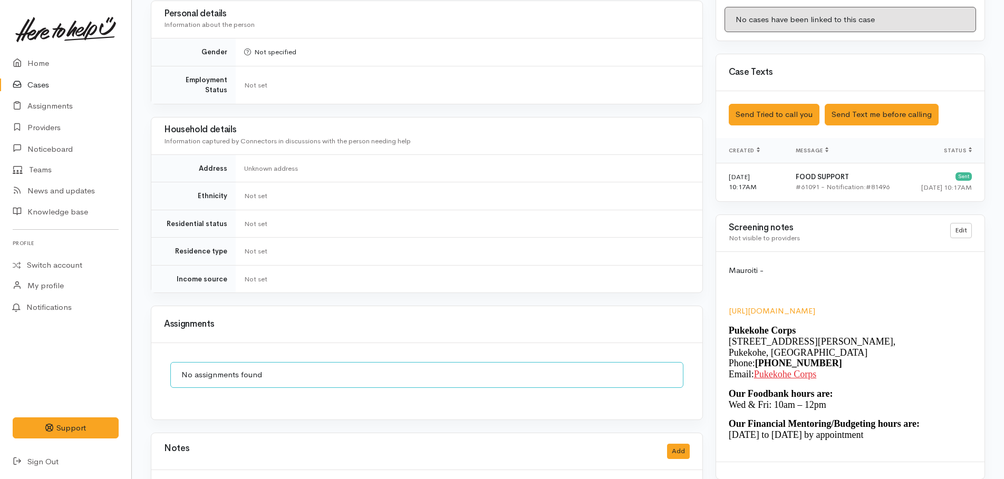
scroll to position [654, 0]
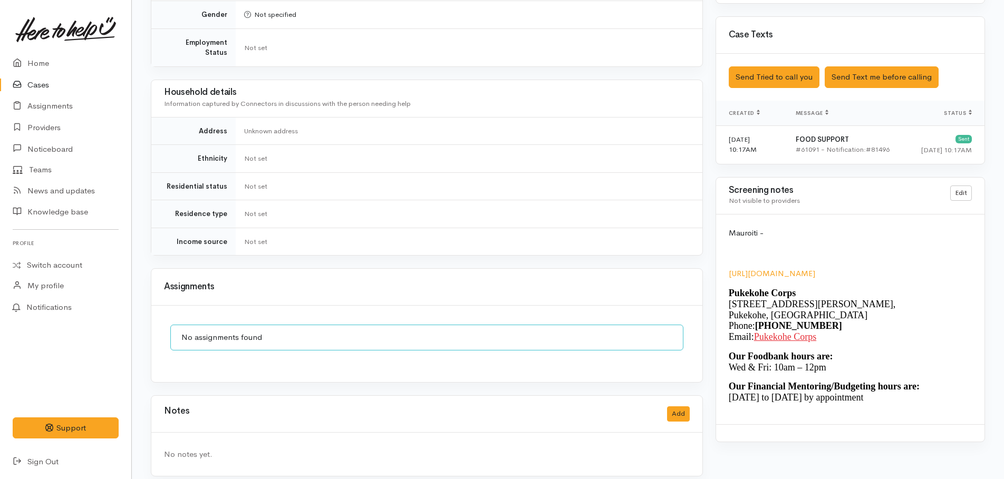
click at [791, 227] on p "Mauroiti -" at bounding box center [850, 233] width 243 height 12
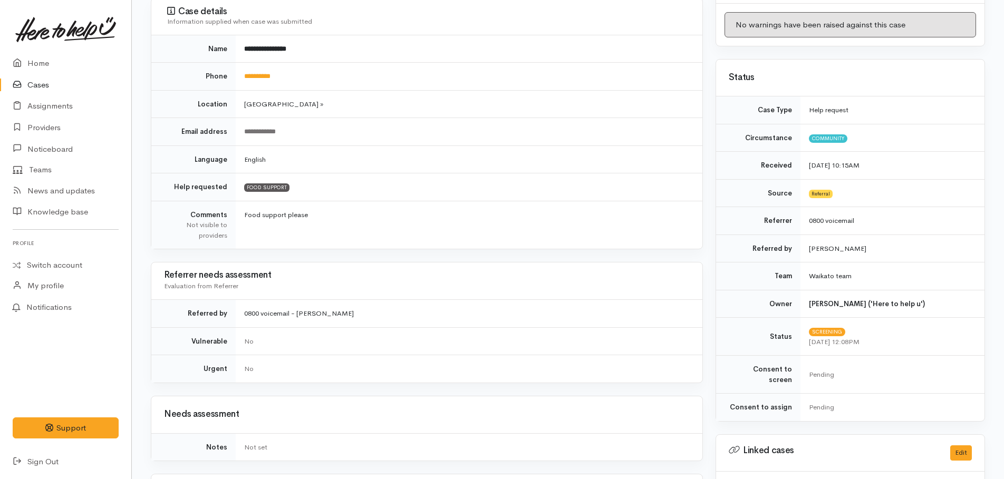
scroll to position [0, 0]
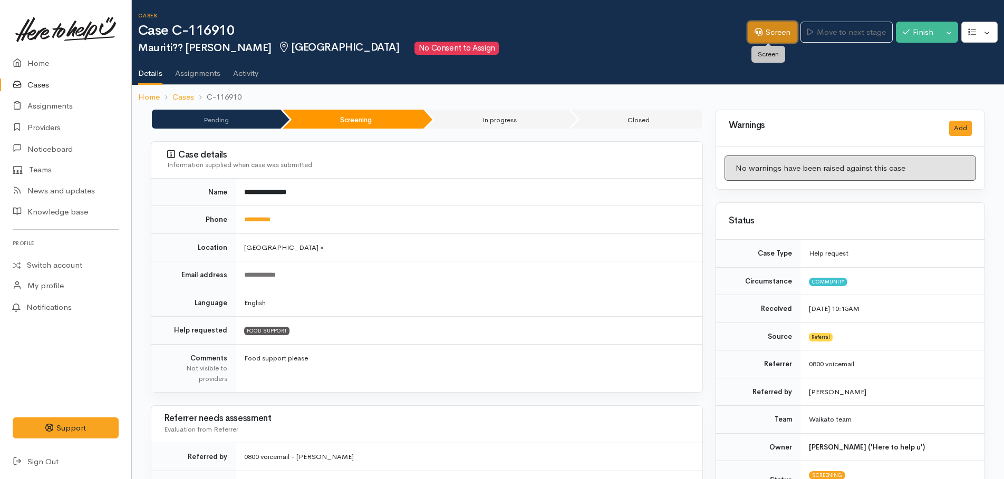
click at [768, 28] on link "Screen" at bounding box center [773, 33] width 50 height 22
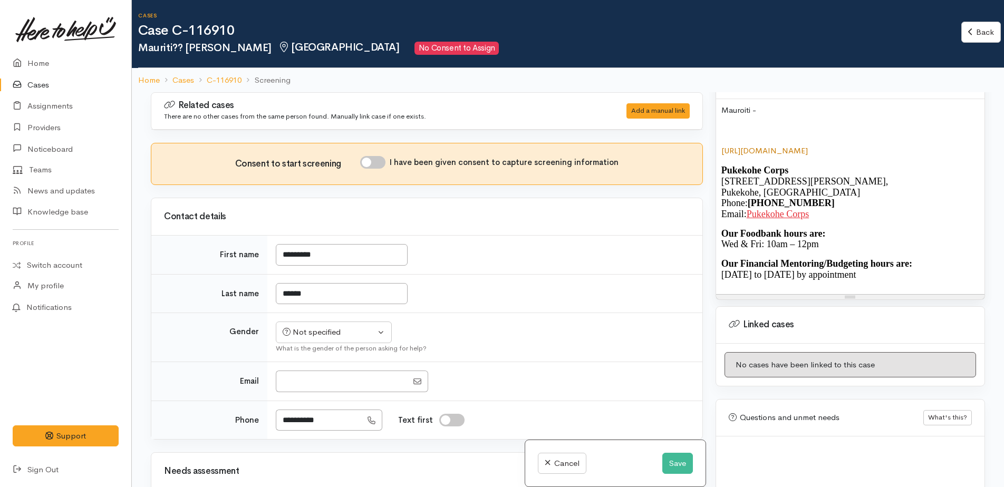
scroll to position [723, 0]
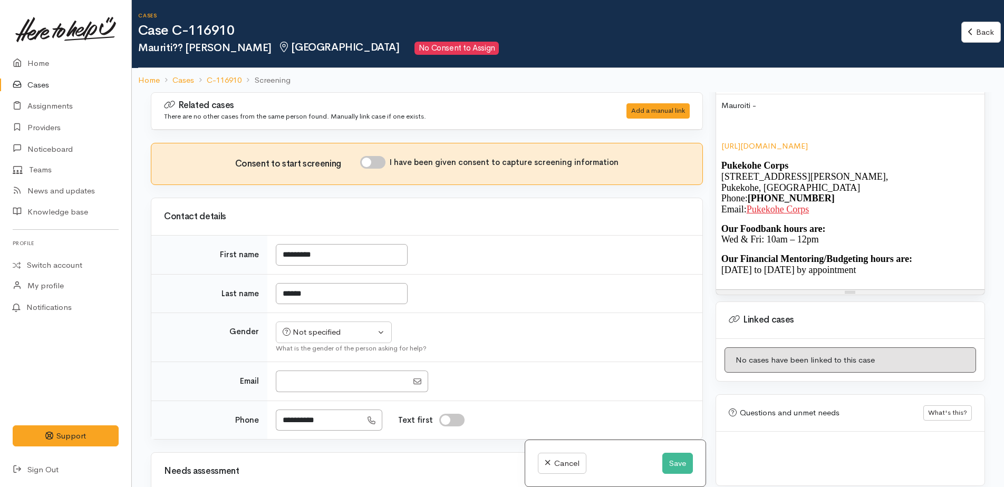
click at [747, 120] on p at bounding box center [850, 126] width 258 height 12
click at [733, 120] on p "021026 86936" at bounding box center [850, 126] width 258 height 12
click at [783, 120] on p "021 026 86936" at bounding box center [850, 126] width 258 height 12
click at [663, 466] on button "Save" at bounding box center [677, 464] width 31 height 22
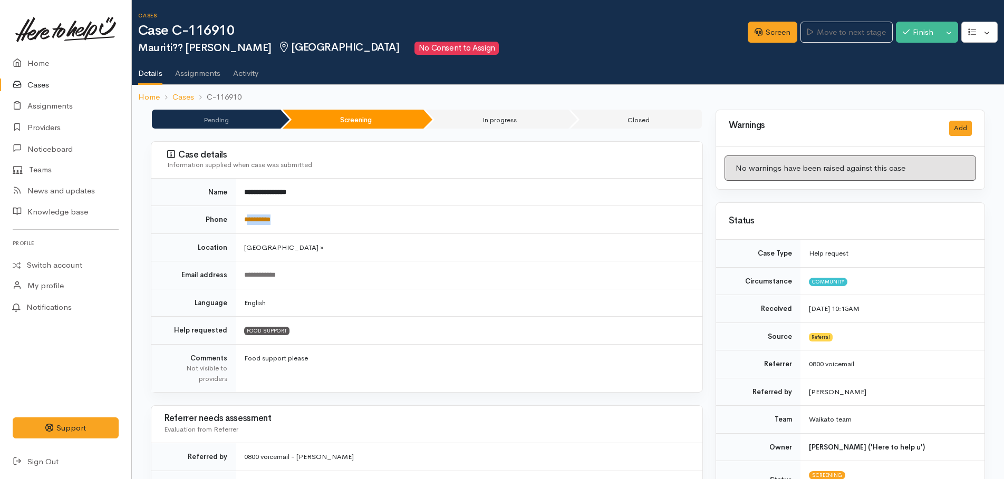
drag, startPoint x: 292, startPoint y: 215, endPoint x: 248, endPoint y: 217, distance: 43.3
click at [248, 217] on td "**********" at bounding box center [469, 220] width 467 height 28
drag, startPoint x: 248, startPoint y: 217, endPoint x: 253, endPoint y: 220, distance: 5.4
copy link "*********"
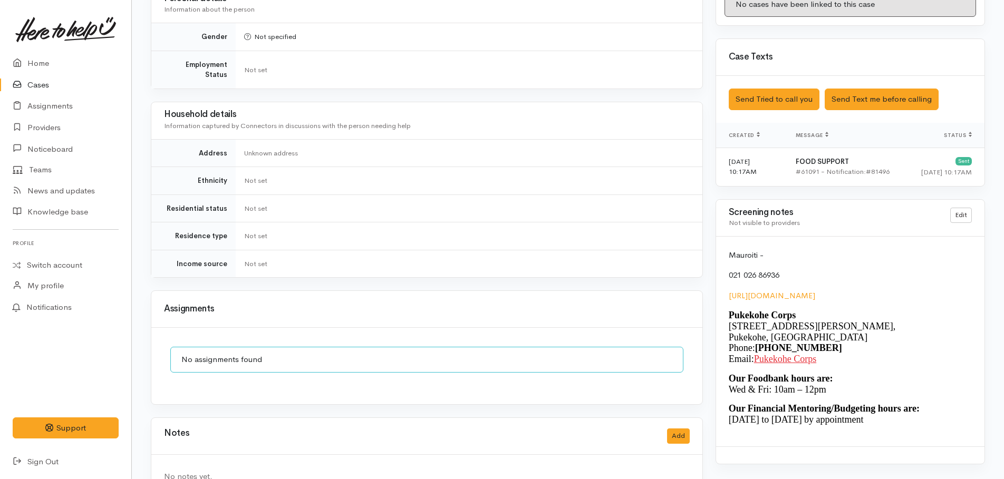
scroll to position [654, 0]
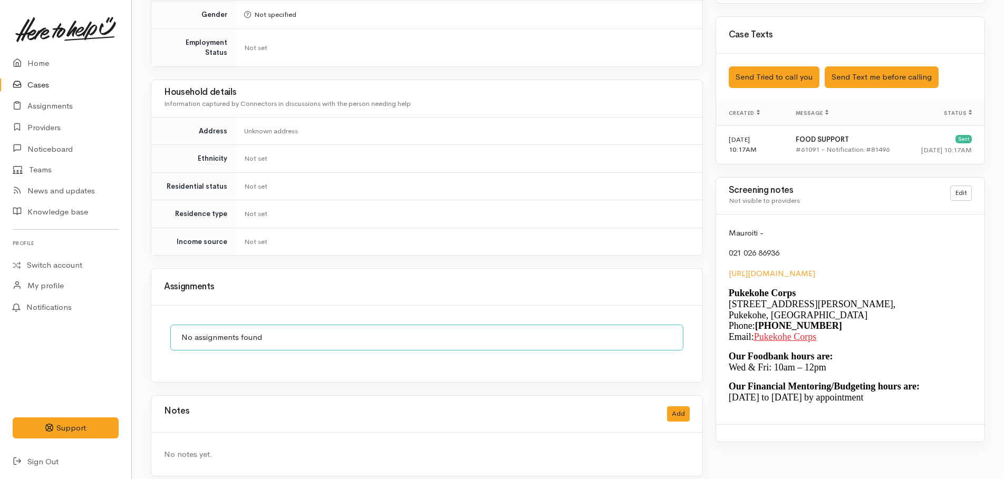
click at [867, 247] on p "021 026 86936" at bounding box center [850, 253] width 243 height 12
drag, startPoint x: 785, startPoint y: 240, endPoint x: 728, endPoint y: 238, distance: 57.5
click at [728, 238] on div "Mauroiti - 021 026 86936 https://www.salvationarmy.org.nz/corps/pukekohe-corps/…" at bounding box center [850, 320] width 268 height 210
copy p "021 026 86936"
click at [862, 288] on p "Pukekohe Corps 3 Tobin Street, Pukekohe, Auckland Phone: (09) 238 5641 Email: P…" at bounding box center [850, 315] width 243 height 54
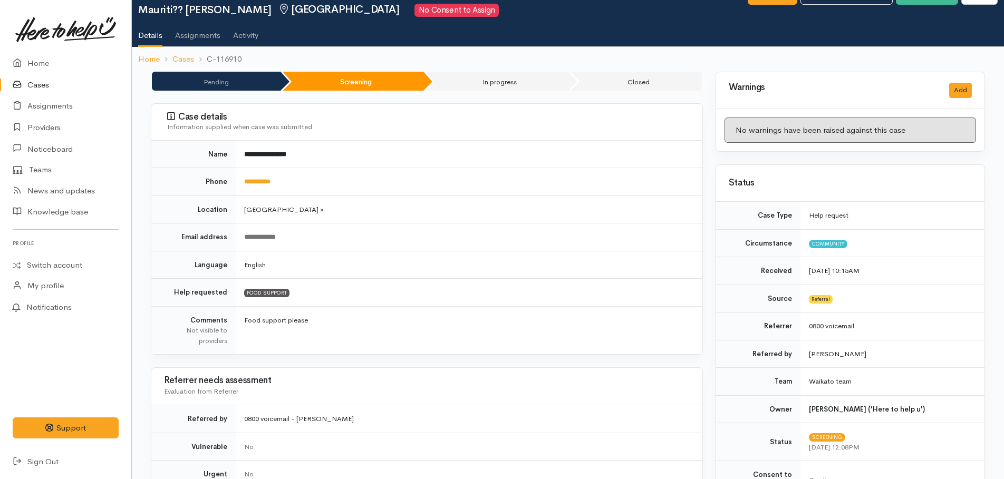
scroll to position [0, 0]
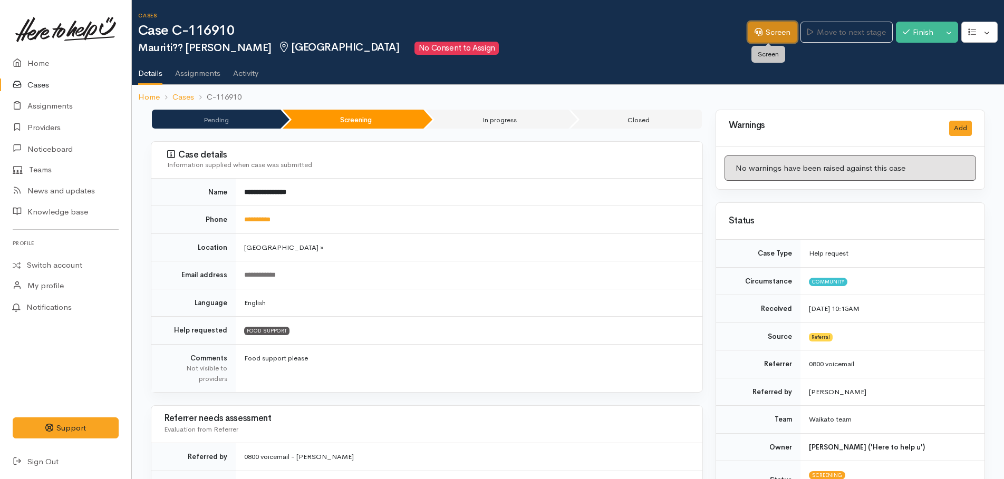
click at [762, 35] on link "Screen" at bounding box center [773, 33] width 50 height 22
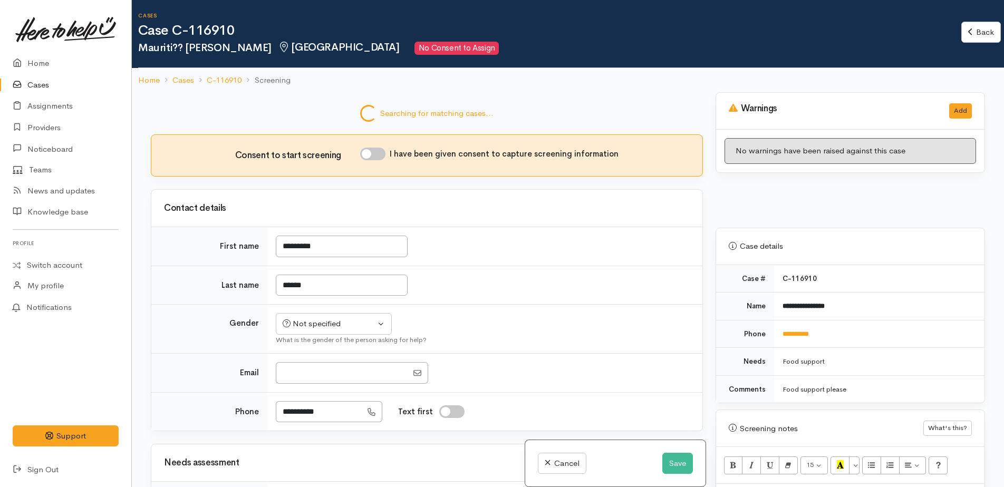
click at [368, 154] on input "I have been given consent to capture screening information" at bounding box center [372, 154] width 25 height 13
checkbox input "true"
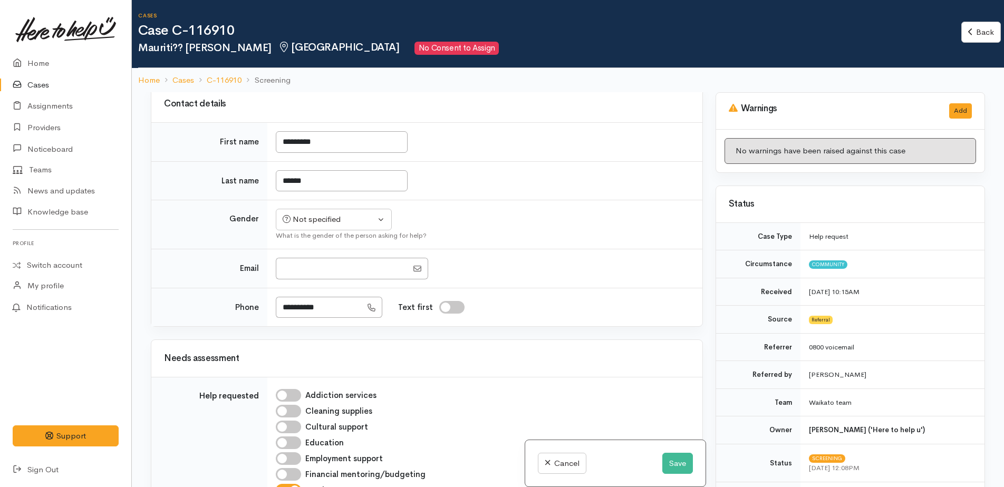
scroll to position [114, 0]
click at [327, 221] on div "Not specified" at bounding box center [329, 218] width 93 height 12
click at [318, 277] on span "[DEMOGRAPHIC_DATA]" at bounding box center [342, 275] width 90 height 12
select select "[DEMOGRAPHIC_DATA]"
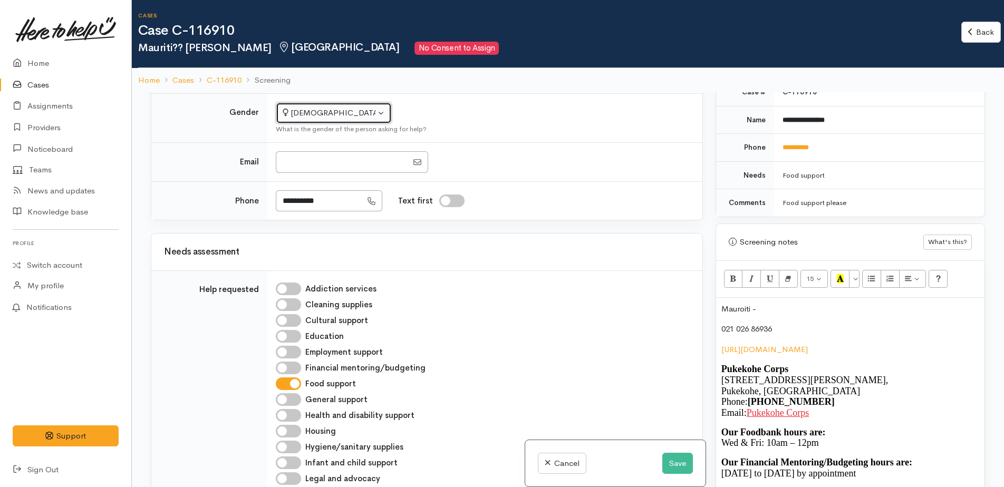
scroll to position [527, 0]
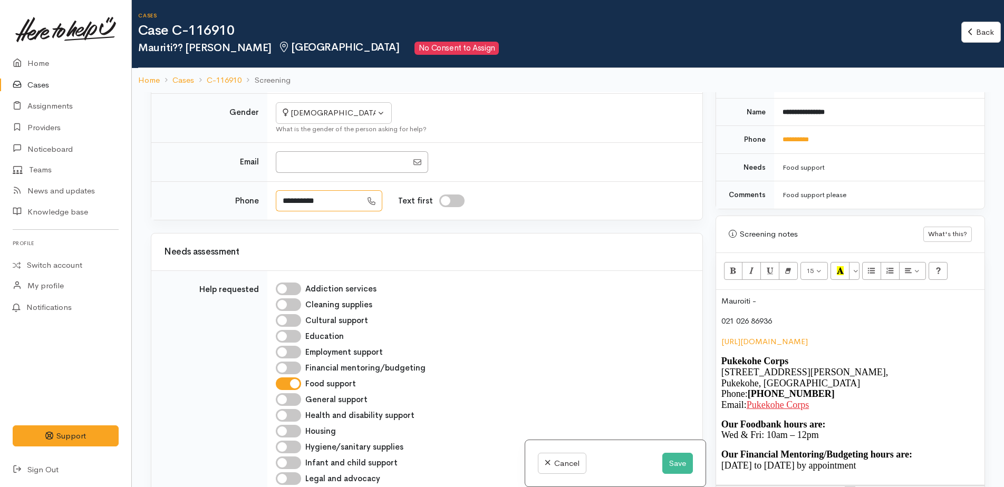
click at [350, 201] on input "**********" at bounding box center [319, 201] width 86 height 22
type input "*"
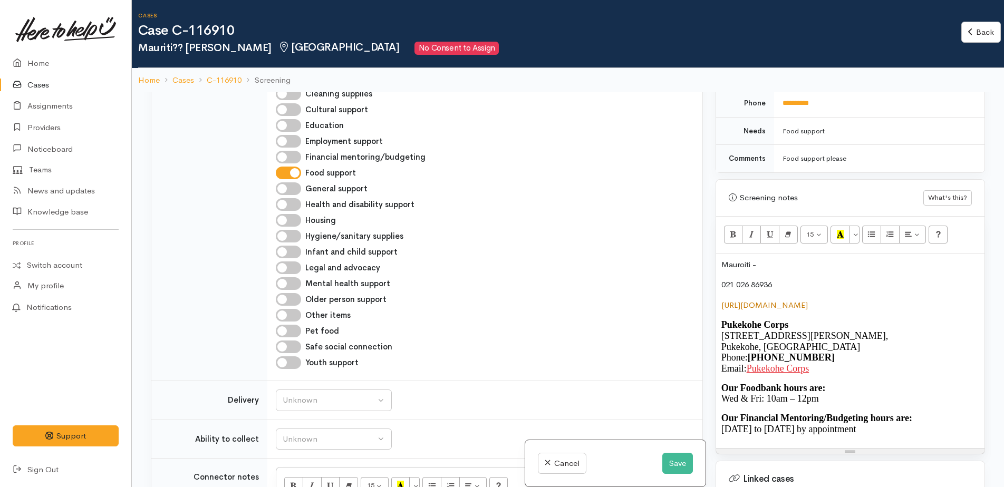
scroll to position [580, 0]
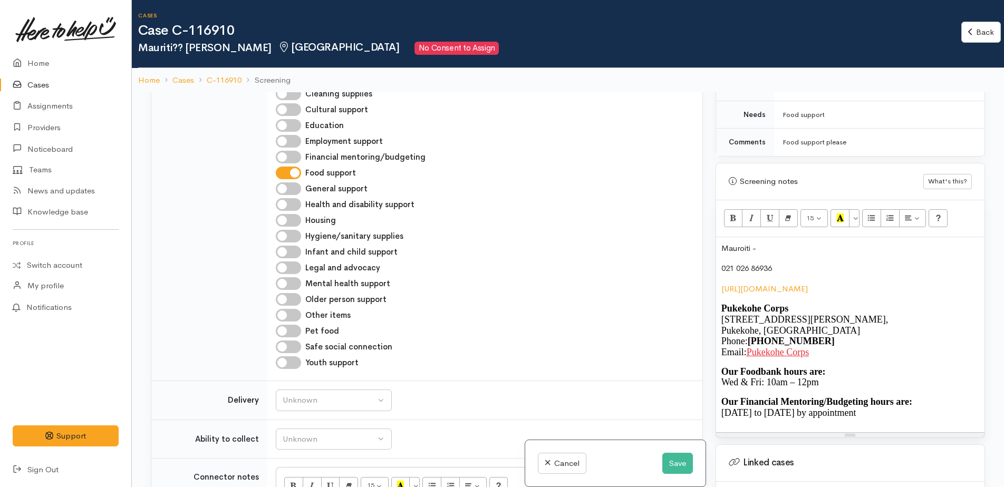
type input "**********"
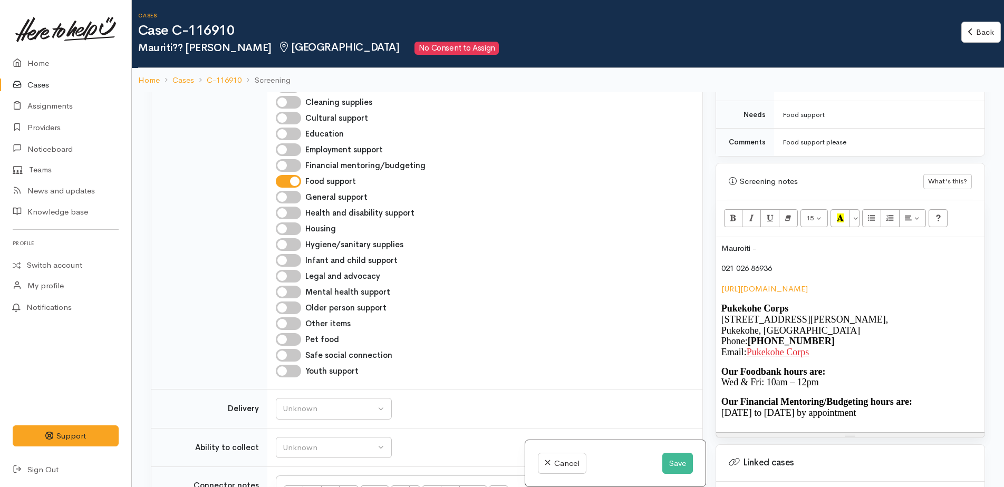
click at [771, 243] on p "Mauroiti -" at bounding box center [850, 249] width 258 height 12
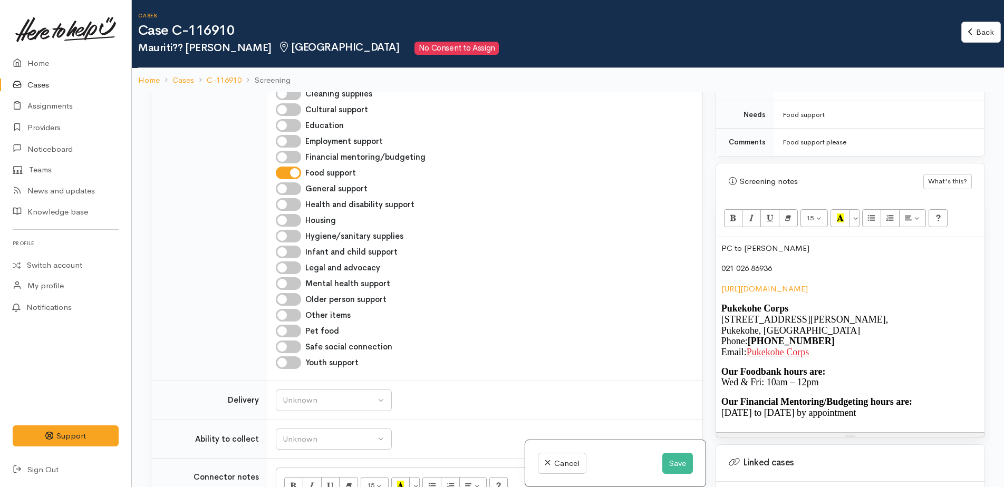
click at [782, 243] on p "PC to Mauroiti" at bounding box center [850, 249] width 258 height 12
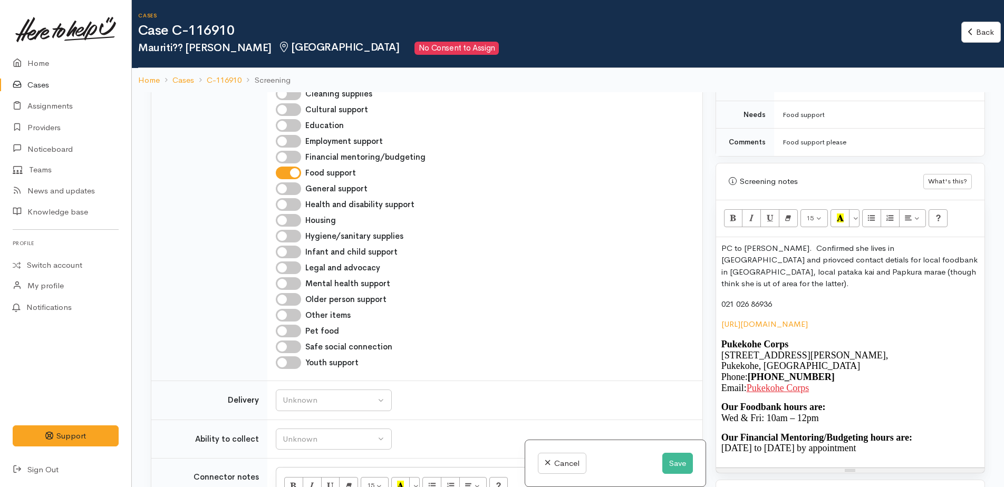
drag, startPoint x: 909, startPoint y: 241, endPoint x: 939, endPoint y: 236, distance: 30.4
click at [939, 243] on p "PC to Mauroiti. Confirmed she lives in Tuakau and priovced contact detials for …" at bounding box center [850, 266] width 258 height 47
click at [966, 243] on p "PC to Mauroiti. Confirmed she lives in Tuakau and provided contact detials for …" at bounding box center [850, 266] width 258 height 47
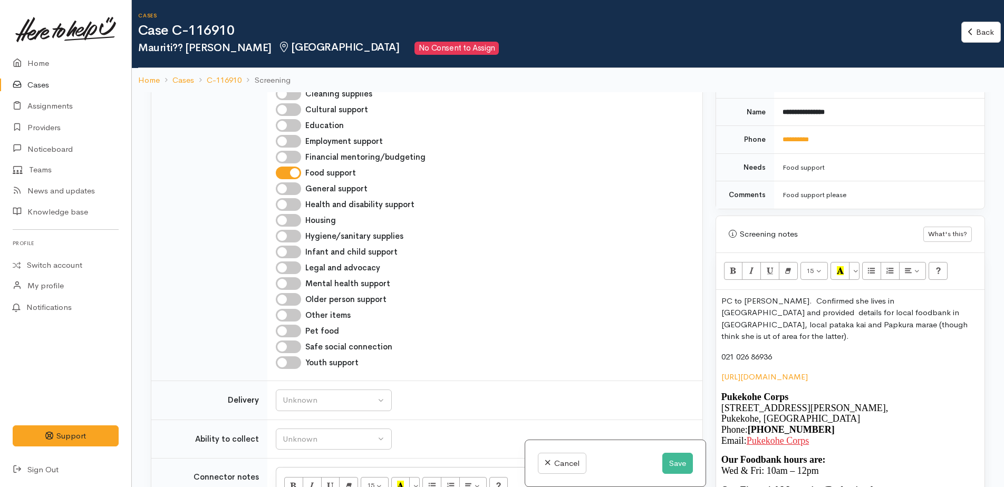
click at [820, 305] on p "PC to Mauroiti. Confirmed she lives in Tuakau and provided details for local fo…" at bounding box center [850, 318] width 258 height 47
click at [882, 304] on p "PC to Mauroiti. Confirmed she lives in Tuakau and provided details for local fo…" at bounding box center [850, 318] width 258 height 47
drag, startPoint x: 825, startPoint y: 302, endPoint x: 922, endPoint y: 299, distance: 96.5
click at [922, 299] on p "PC to Mauroiti. Confirmed she lives in Tuakau and provided details for local fo…" at bounding box center [850, 318] width 258 height 47
click at [825, 322] on div "PC to Mauroiti. Confirmed she lives in Tuakau and provided details for local fo…" at bounding box center [850, 405] width 268 height 230
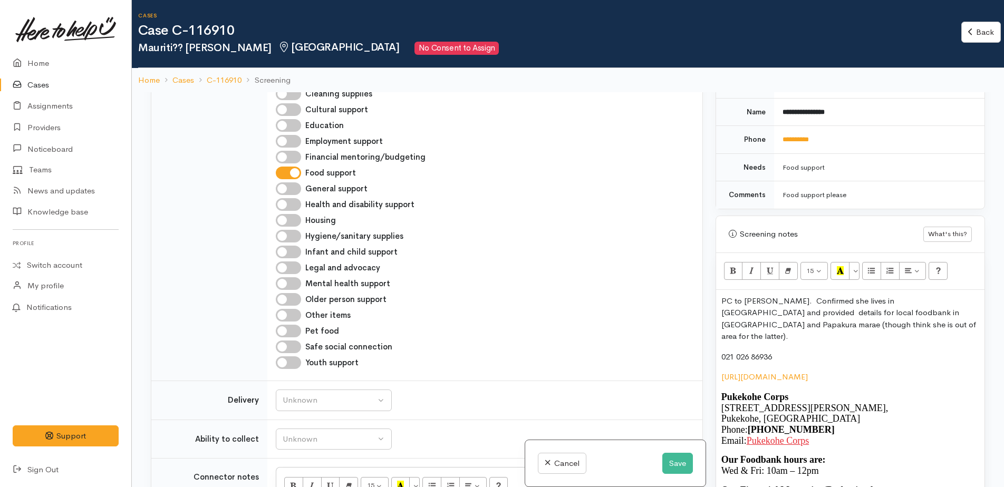
click at [820, 316] on p "PC to Mauroiti. Confirmed she lives in Tuakau and provided details for local fo…" at bounding box center [850, 318] width 258 height 47
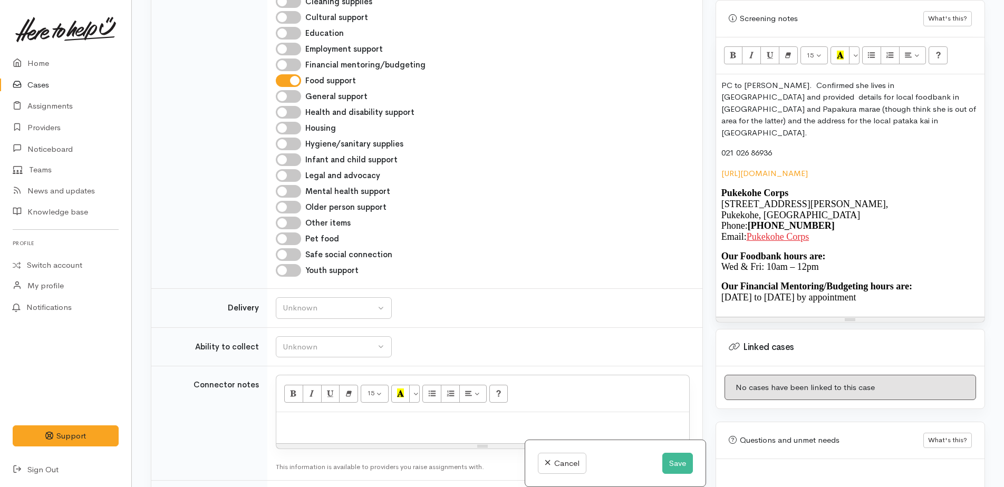
scroll to position [759, 0]
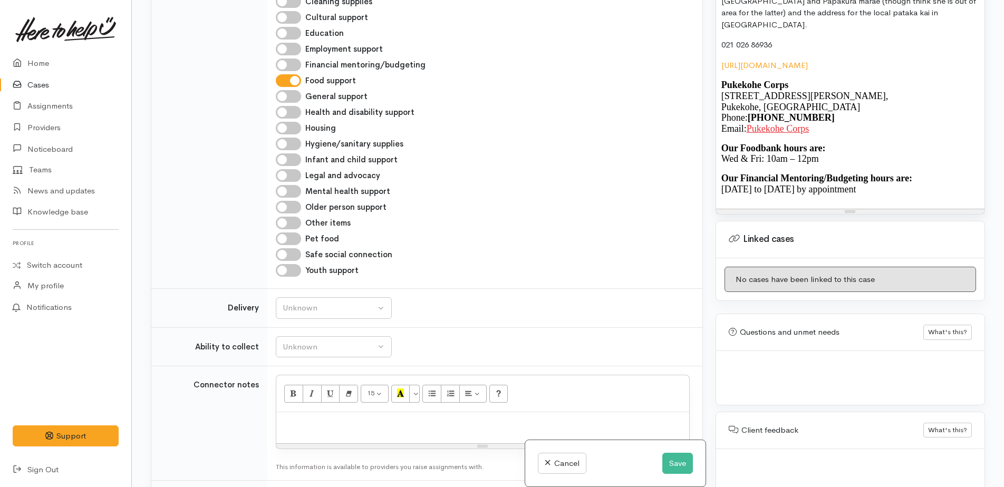
drag, startPoint x: 721, startPoint y: 344, endPoint x: 950, endPoint y: 178, distance: 282.6
click at [950, 178] on div "PC to Mauroiti. Confirmed she lives in Tuakau and provided details for local fo…" at bounding box center [850, 87] width 268 height 243
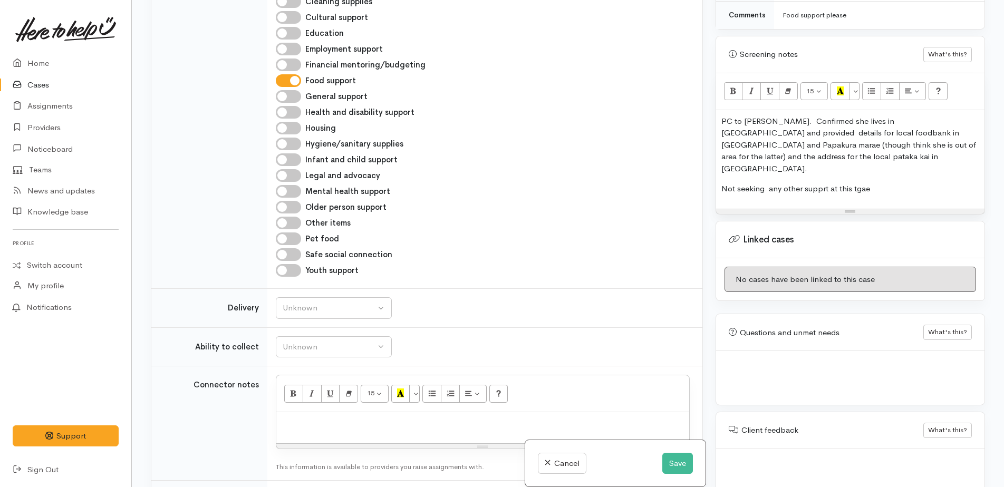
drag, startPoint x: 866, startPoint y: 169, endPoint x: 904, endPoint y: 156, distance: 40.7
click at [918, 151] on p "PC to Mauroiti. Confirmed she lives in Tuakau and provided details for local fo…" at bounding box center [850, 145] width 258 height 60
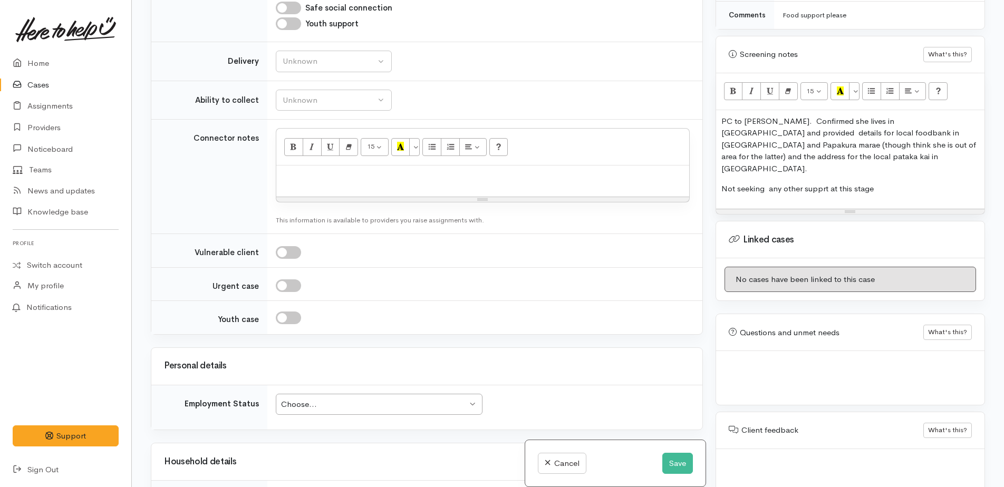
scroll to position [694, 0]
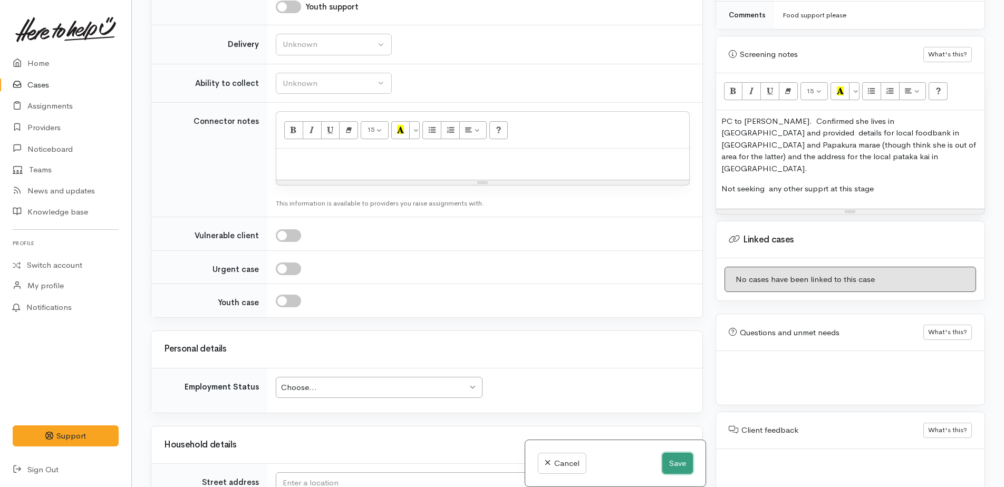
click at [662, 466] on button "Save" at bounding box center [677, 464] width 31 height 22
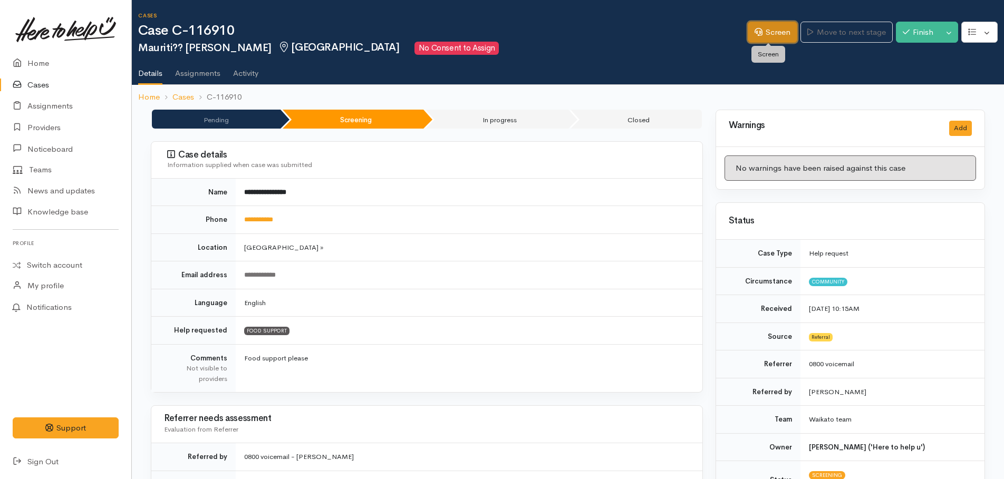
click at [773, 30] on link "Screen" at bounding box center [773, 33] width 50 height 22
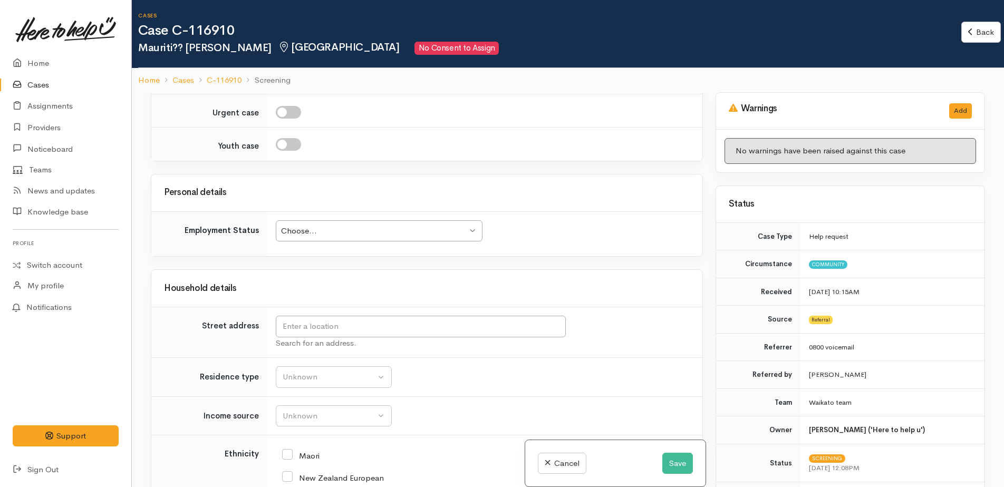
scroll to position [1055, 0]
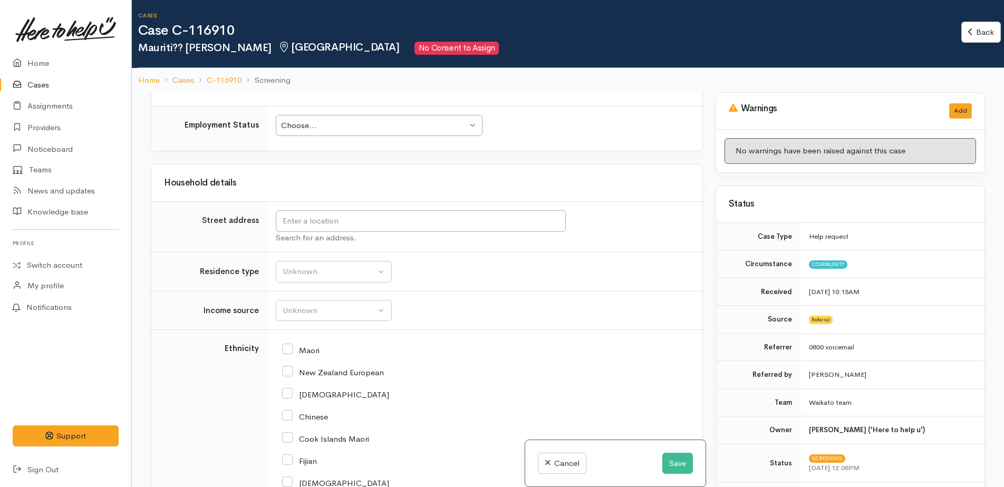
click at [350, 124] on div "Choose..." at bounding box center [374, 126] width 186 height 12
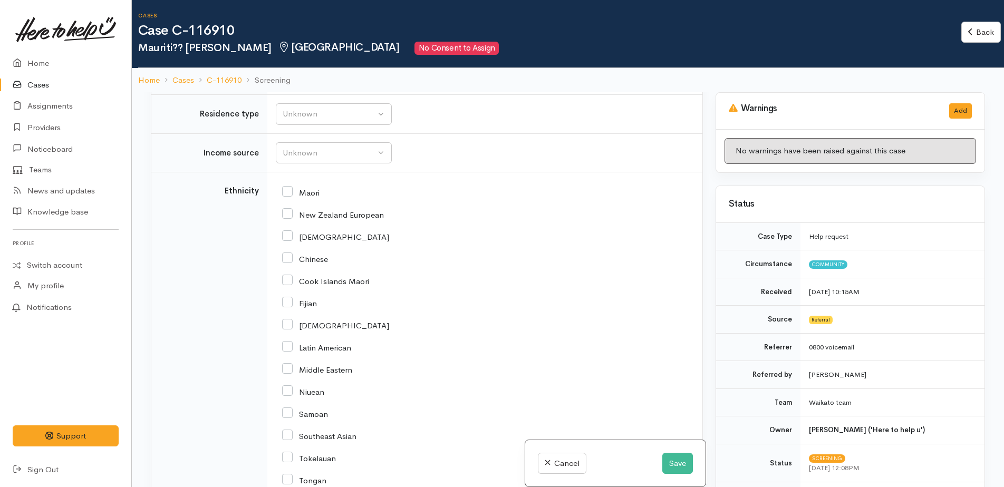
scroll to position [1213, 0]
click at [319, 114] on div "Unknown" at bounding box center [329, 114] width 93 height 12
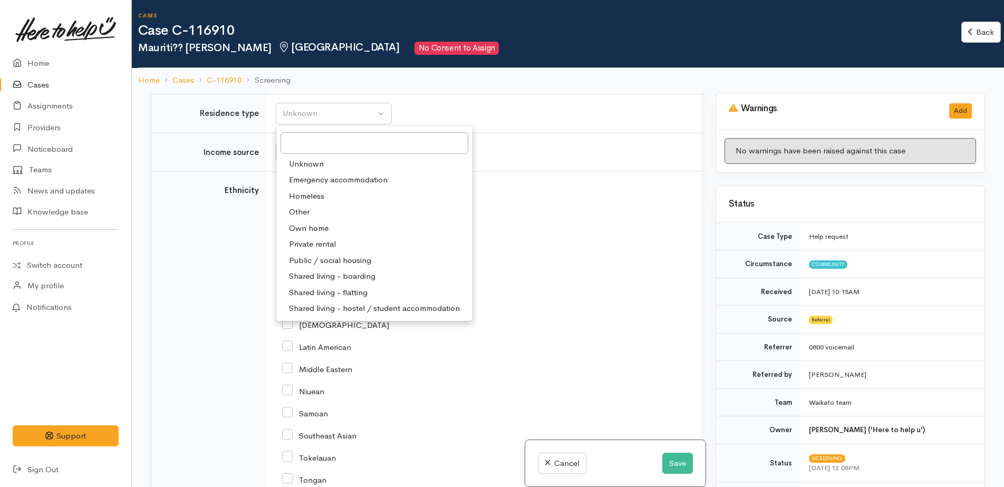
click at [302, 166] on span "Unknown" at bounding box center [306, 164] width 35 height 12
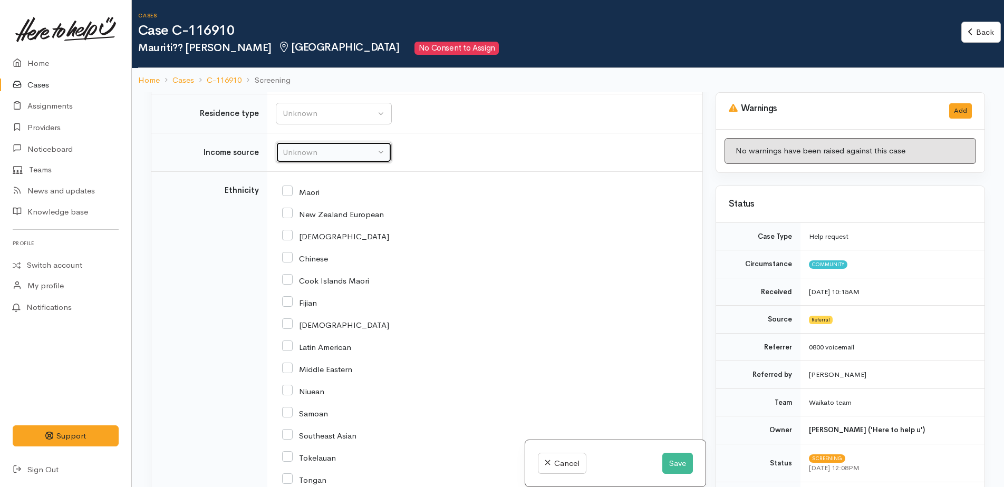
click at [307, 154] on div "Unknown" at bounding box center [329, 153] width 93 height 12
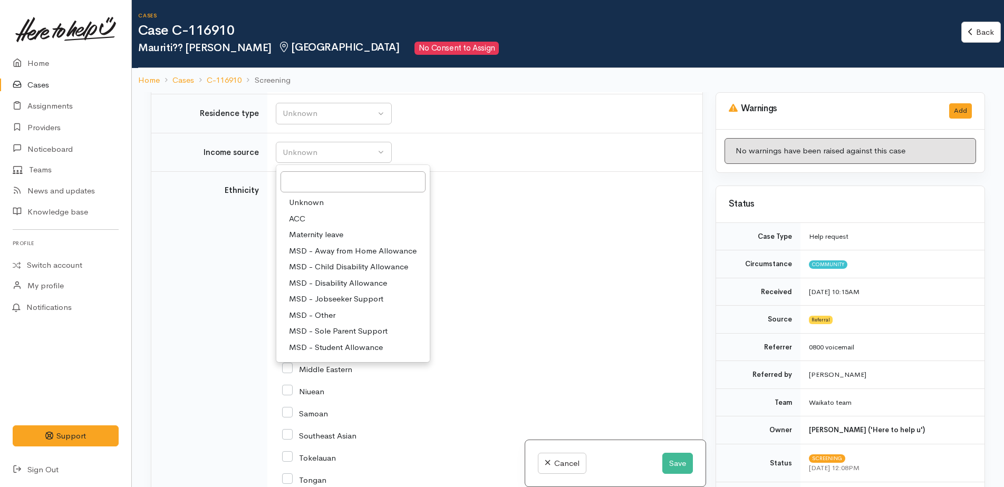
click at [303, 204] on span "Unknown" at bounding box center [306, 203] width 35 height 12
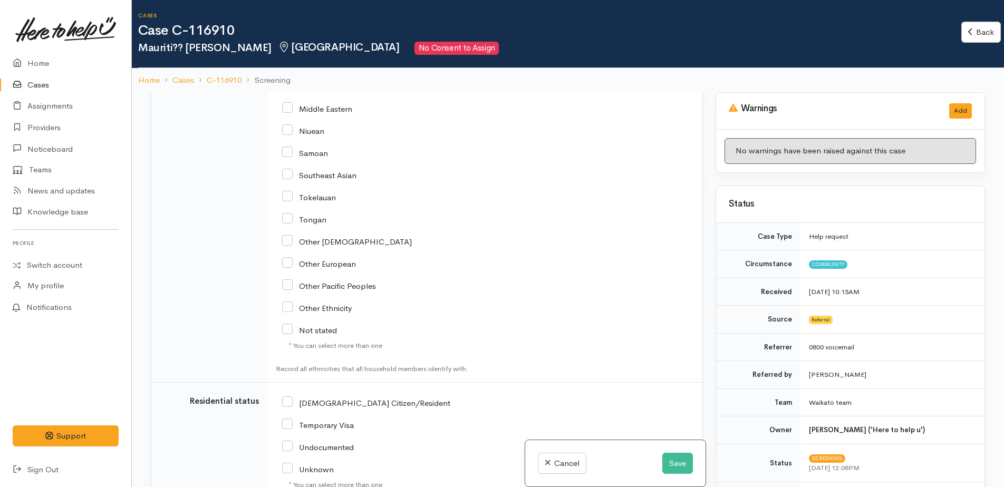
scroll to position [1529, 0]
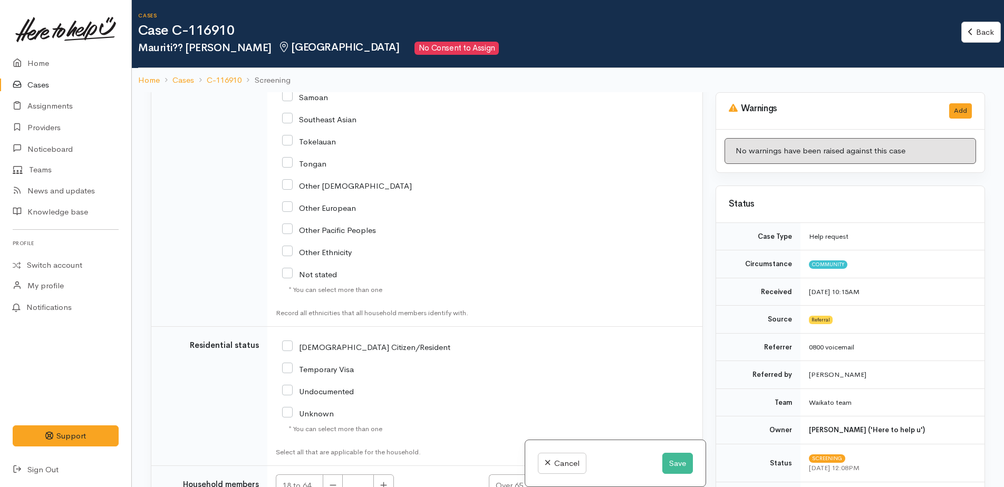
click at [286, 272] on input "Not stated" at bounding box center [309, 273] width 55 height 9
checkbox input "true"
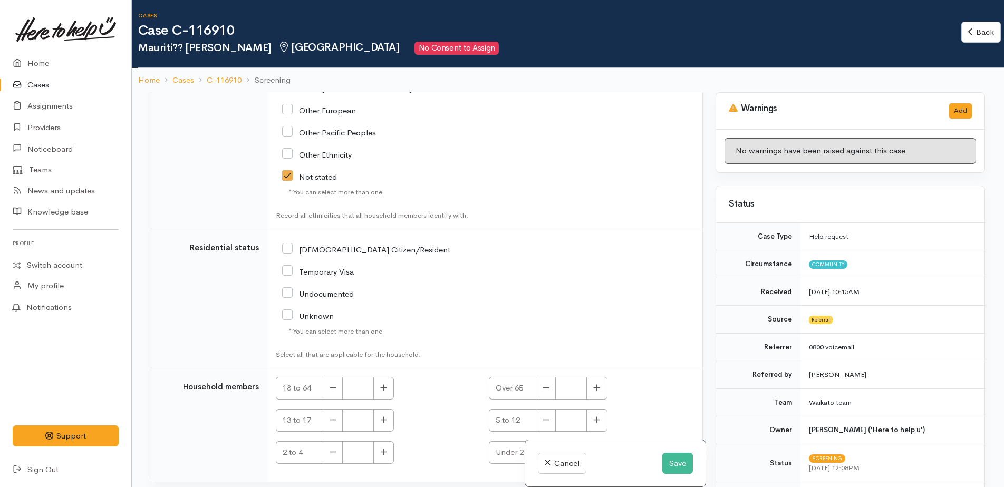
scroll to position [1634, 0]
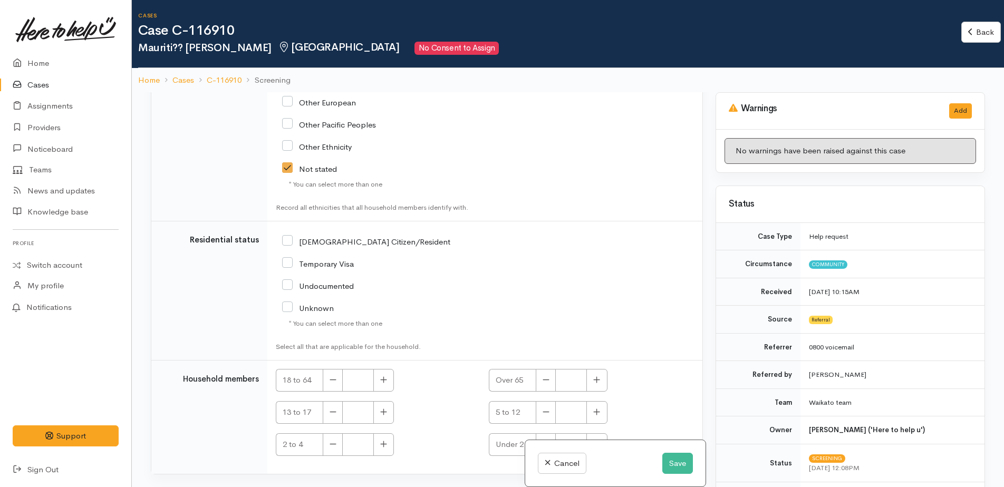
click at [292, 237] on input "NZ Citizen/Resident" at bounding box center [366, 240] width 168 height 9
checkbox input "true"
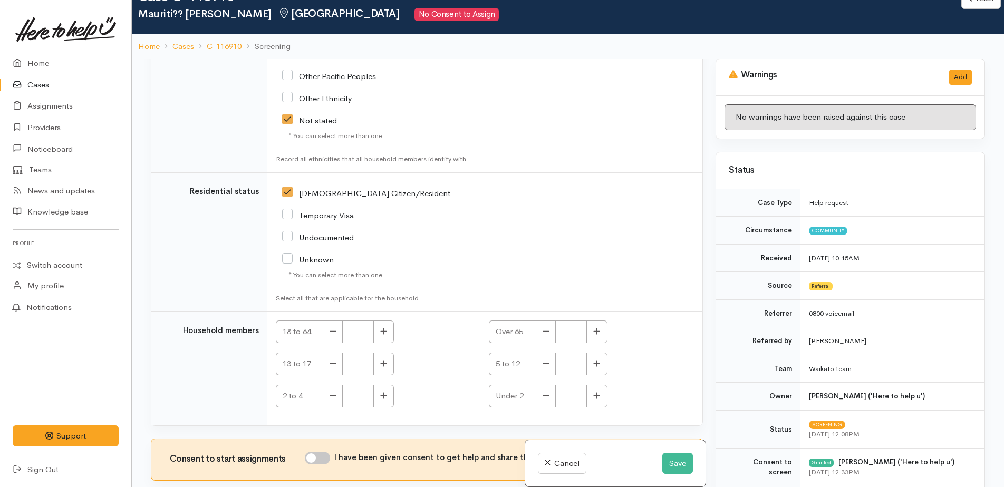
scroll to position [92, 0]
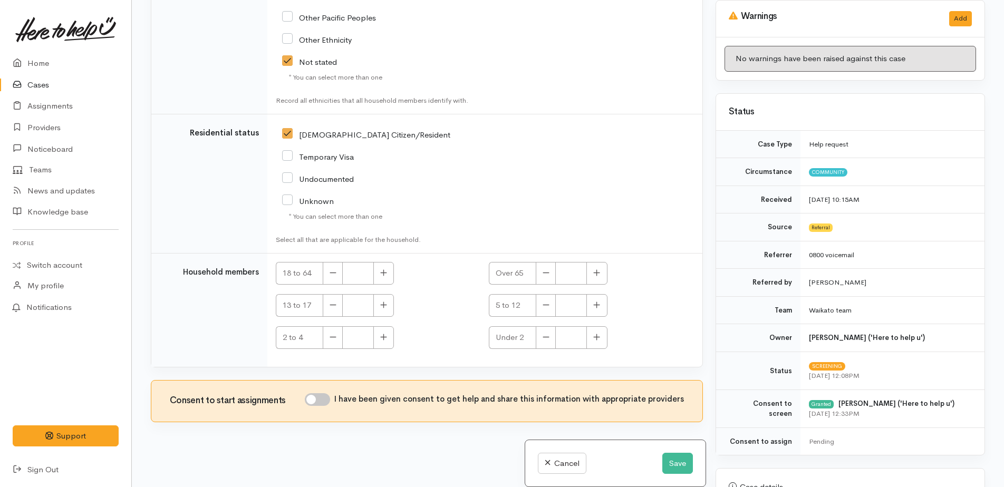
click at [318, 400] on input "I have been given consent to get help and share this information with appropria…" at bounding box center [317, 399] width 25 height 13
checkbox input "true"
click at [675, 463] on button "Save" at bounding box center [677, 464] width 31 height 22
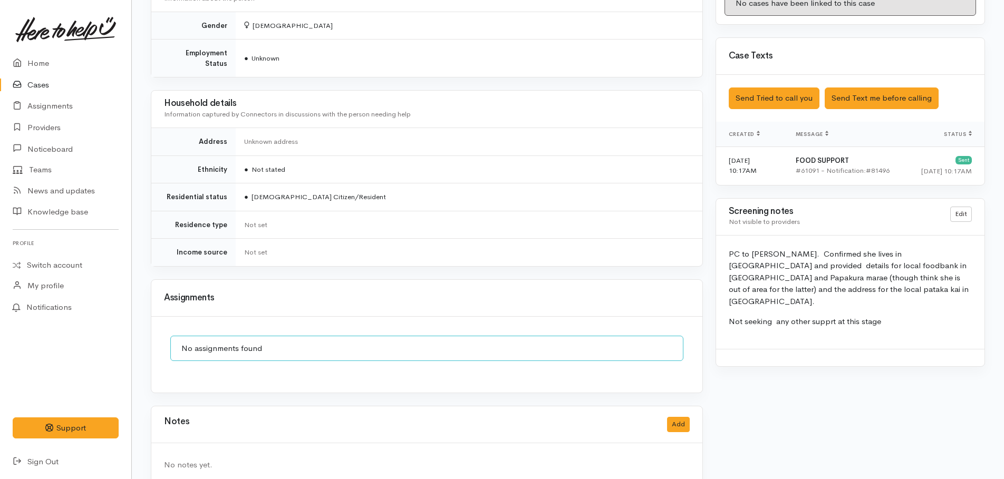
scroll to position [653, 0]
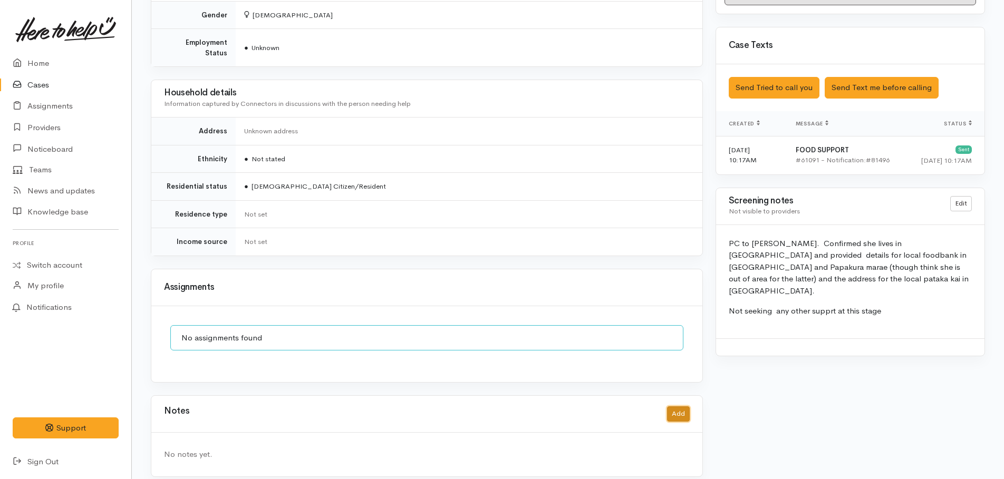
click at [673, 407] on button "Add" at bounding box center [678, 414] width 23 height 15
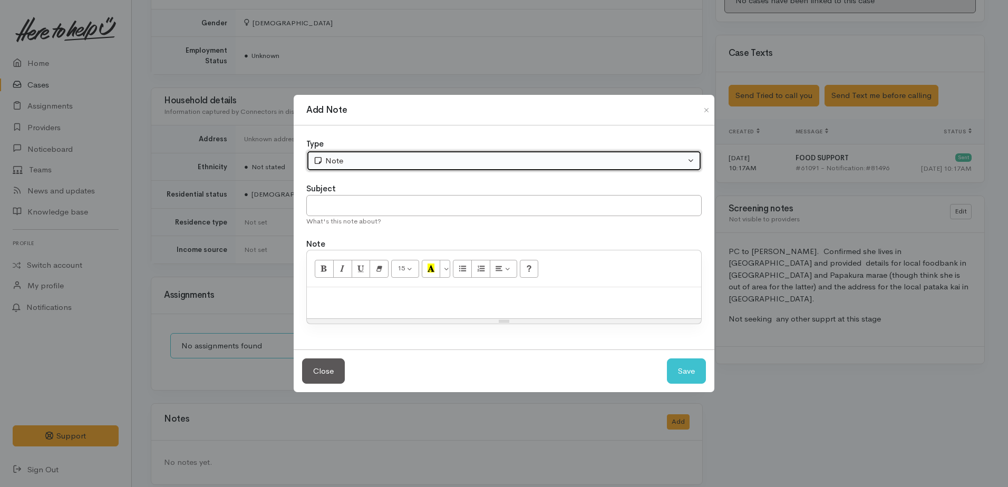
click at [366, 162] on div "Note" at bounding box center [499, 161] width 372 height 12
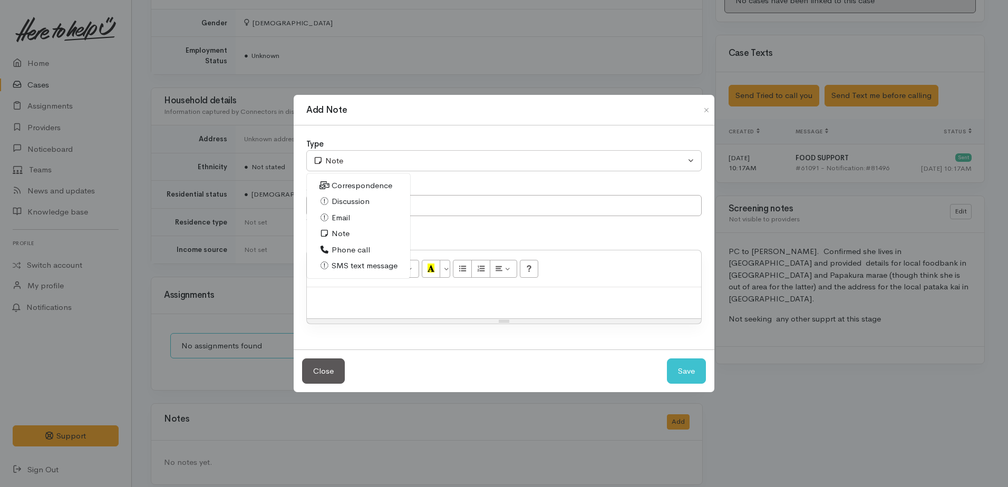
click at [342, 248] on span "Phone call" at bounding box center [351, 250] width 38 height 12
select select "3"
click at [346, 289] on div at bounding box center [504, 302] width 394 height 31
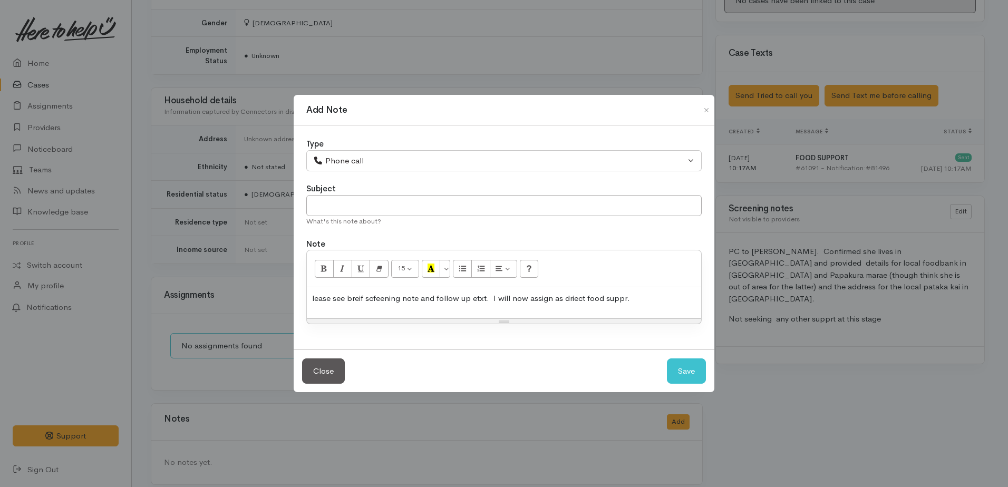
click at [310, 296] on div "lease see breif scfeening note and follow up etxt. I will now assign as driect …" at bounding box center [504, 302] width 394 height 31
click at [652, 299] on p "Please see brief screening note and follow up etxt. I will now assign as direct…" at bounding box center [504, 299] width 384 height 12
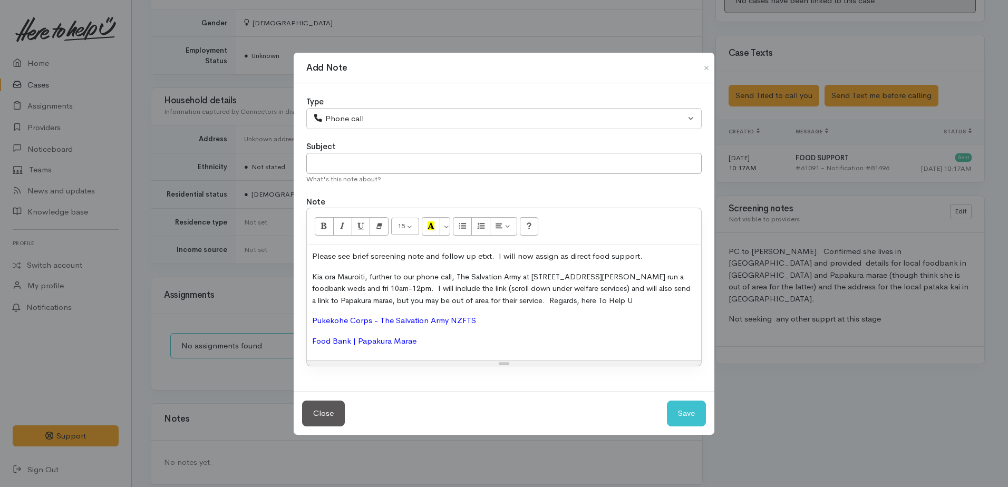
click at [311, 271] on div "Please see brief screening note and follow up etxt. I will now assign as direct…" at bounding box center [504, 302] width 394 height 115
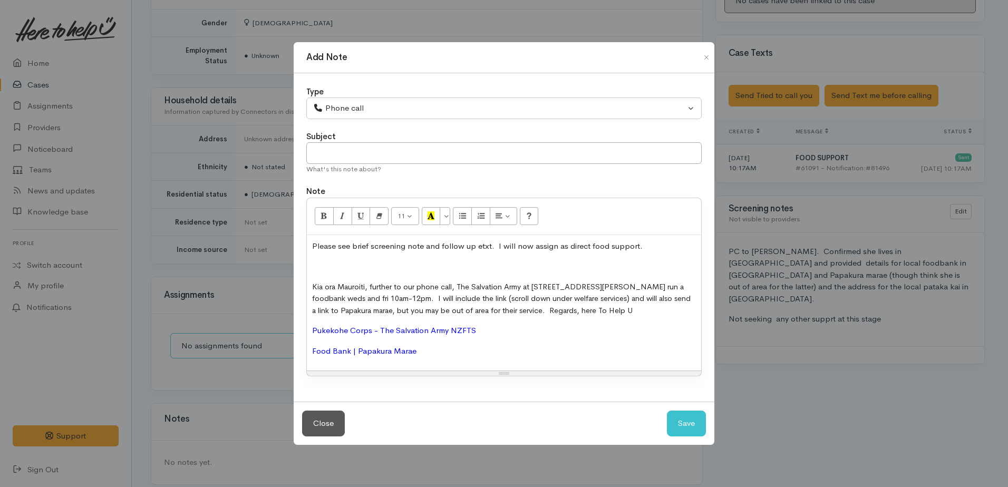
click at [319, 269] on p at bounding box center [504, 266] width 384 height 12
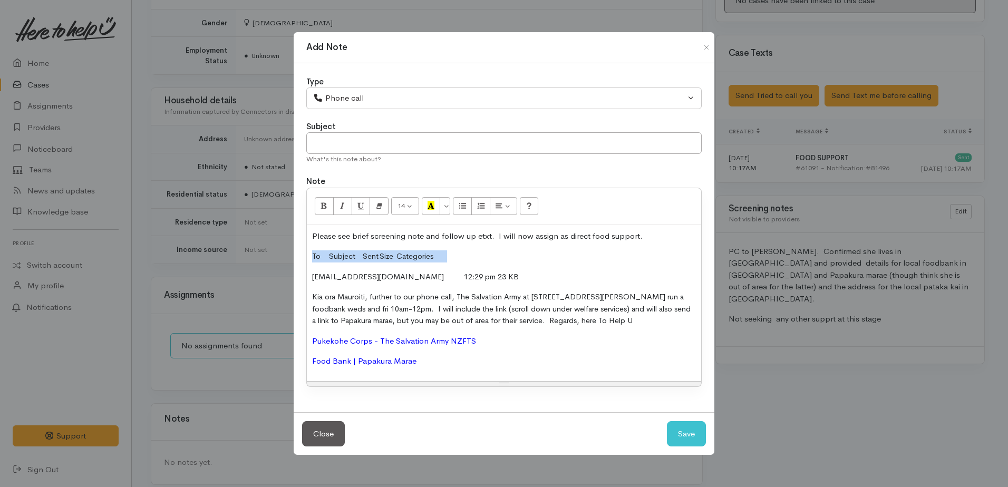
drag, startPoint x: 312, startPoint y: 258, endPoint x: 486, endPoint y: 255, distance: 174.0
click at [486, 255] on div "Please see brief screening note and follow up etxt. I will now assign as direct…" at bounding box center [504, 303] width 394 height 156
click at [685, 431] on button "Save" at bounding box center [686, 434] width 39 height 26
select select "1"
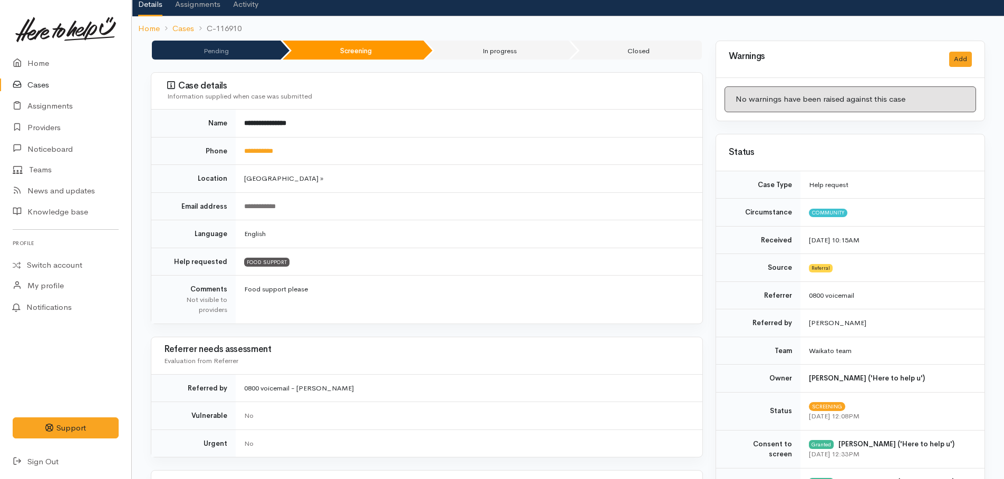
scroll to position [0, 0]
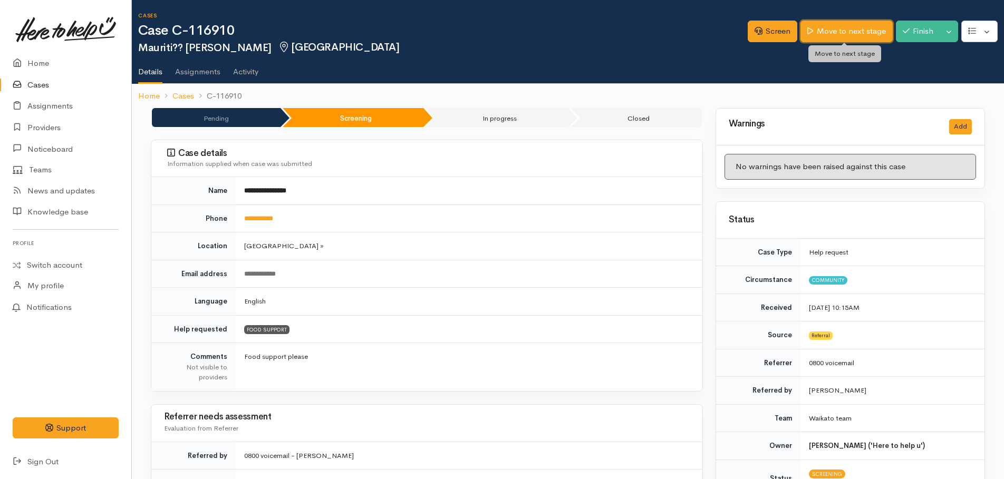
click at [854, 35] on link "Move to next stage" at bounding box center [846, 32] width 92 height 22
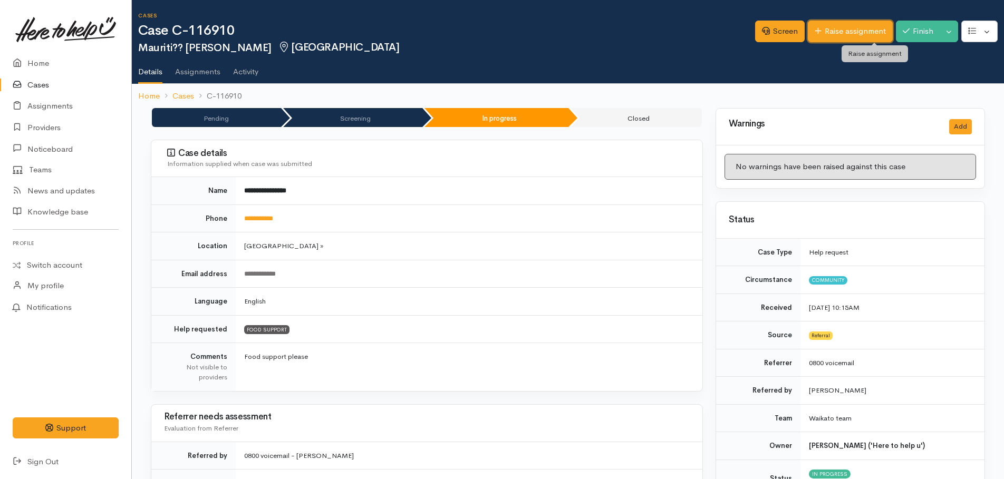
click at [843, 28] on link "Raise assignment" at bounding box center [850, 32] width 85 height 22
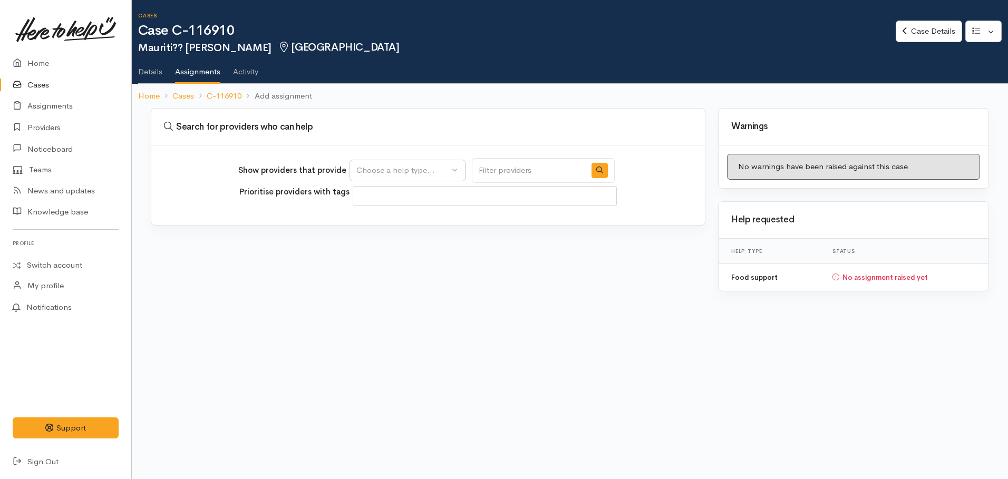
select select
click at [393, 165] on button "Choose a help type..." at bounding box center [408, 171] width 116 height 22
click at [385, 219] on span "Food support" at bounding box center [387, 221] width 49 height 12
select select "3"
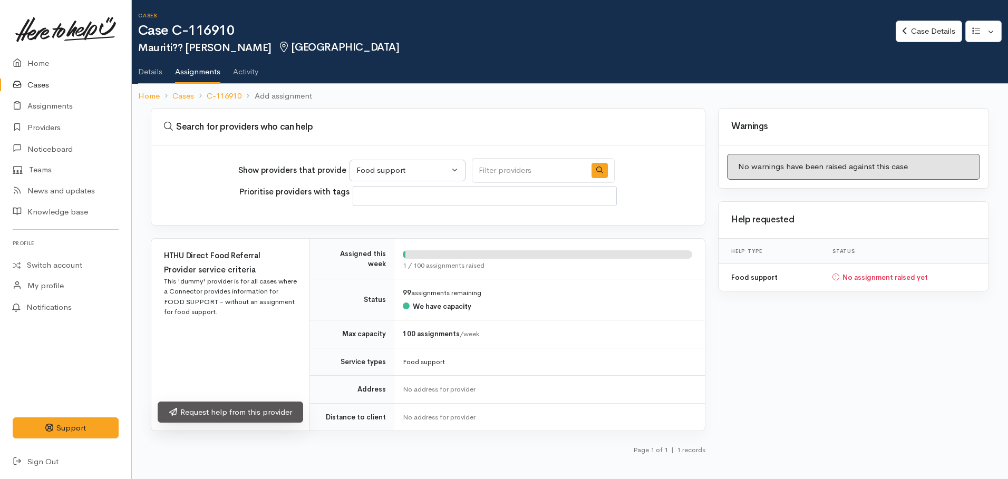
click at [240, 414] on link "Request help from this provider" at bounding box center [231, 413] width 146 height 22
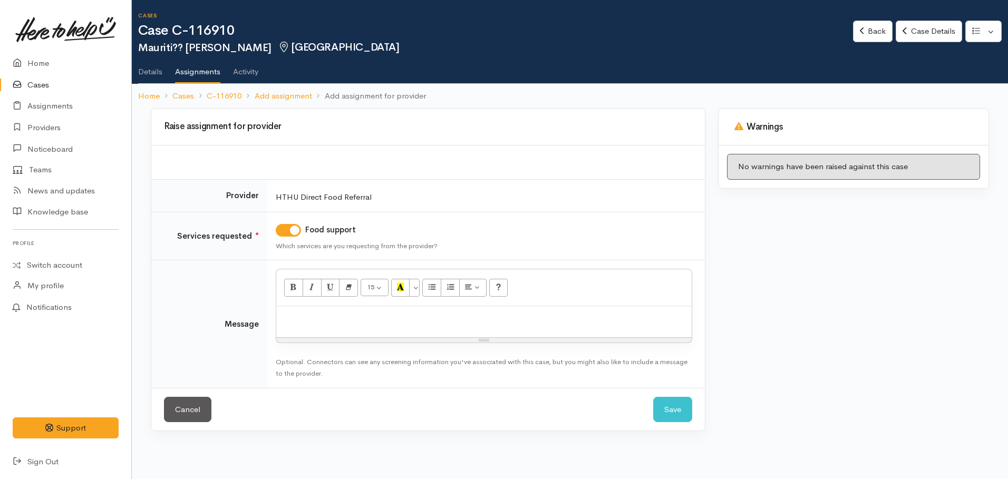
click at [315, 316] on p at bounding box center [484, 318] width 405 height 12
click at [671, 411] on button "Save" at bounding box center [672, 410] width 39 height 26
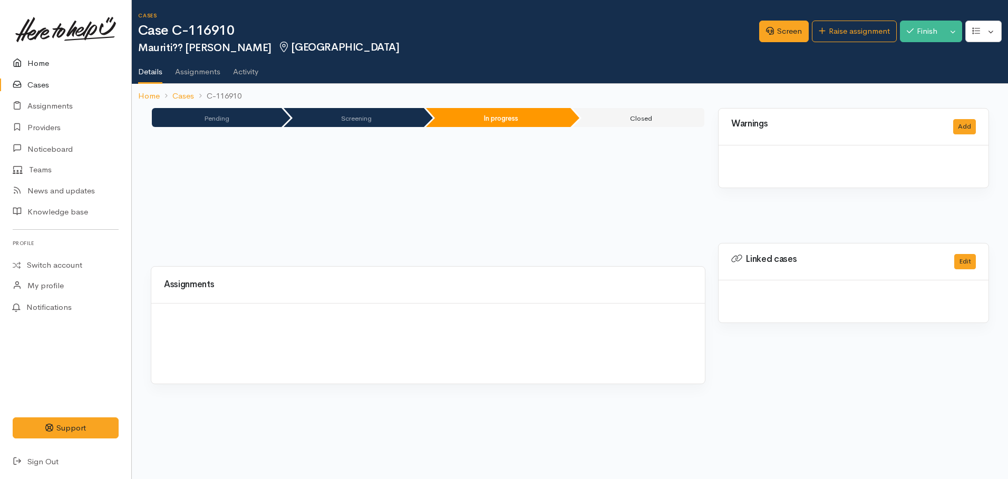
click at [36, 62] on link "Home" at bounding box center [65, 64] width 131 height 22
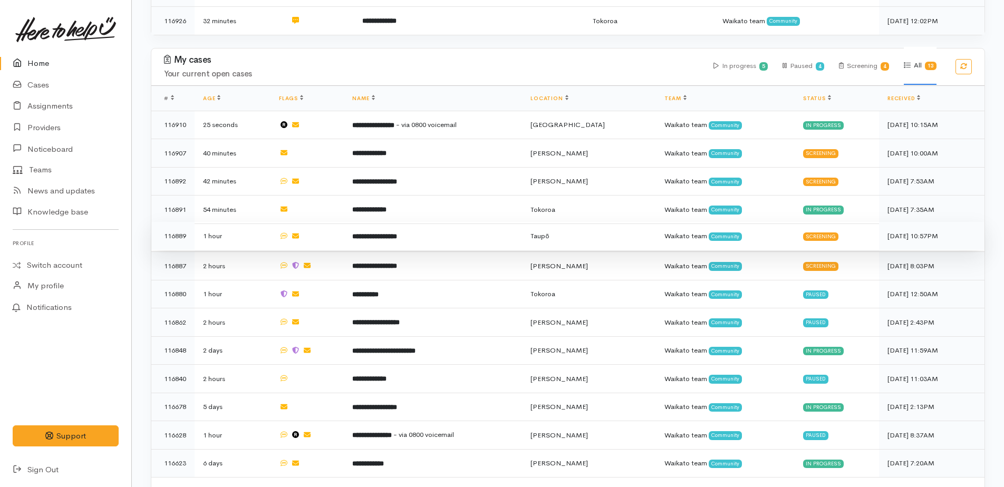
scroll to position [359, 0]
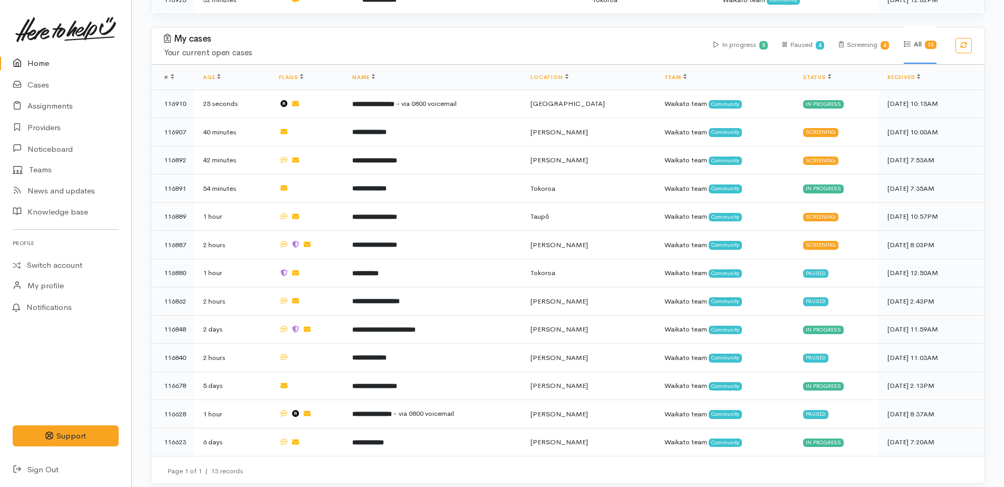
click at [31, 64] on link "Home" at bounding box center [65, 64] width 131 height 22
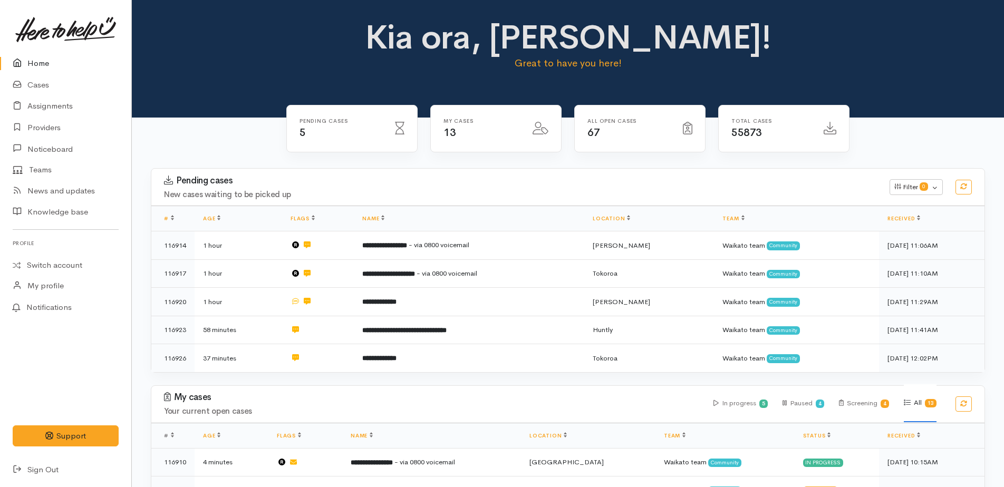
click at [41, 59] on link "Home" at bounding box center [65, 64] width 131 height 22
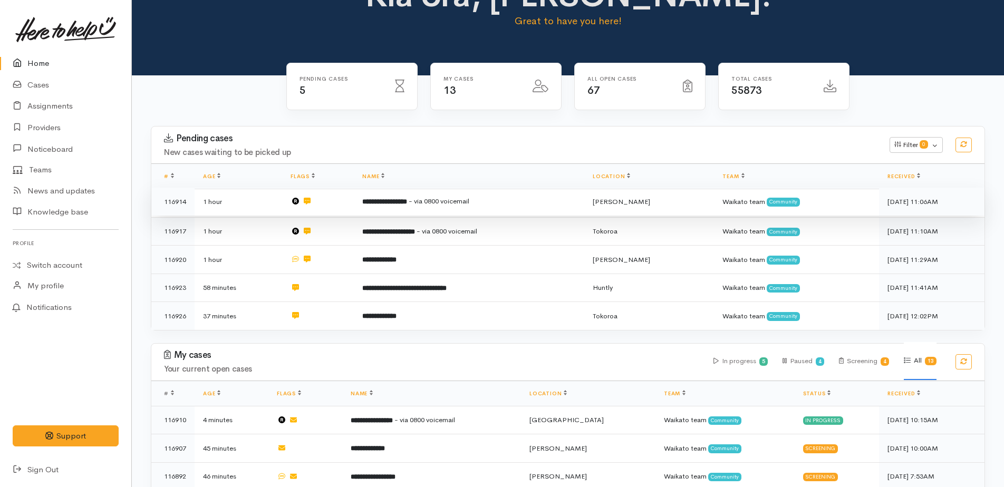
scroll to position [158, 0]
